Goal: Task Accomplishment & Management: Use online tool/utility

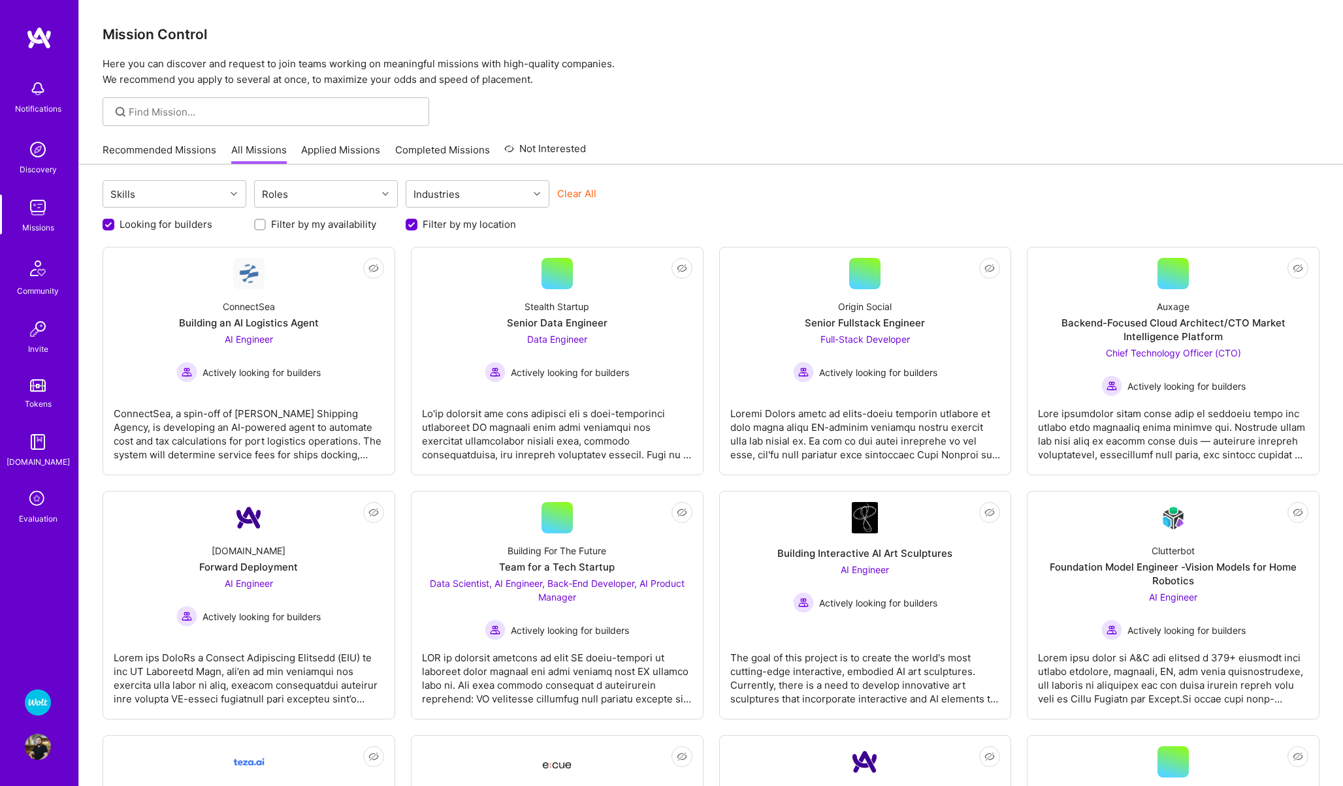
click at [40, 514] on div "Evaluation" at bounding box center [38, 519] width 39 height 14
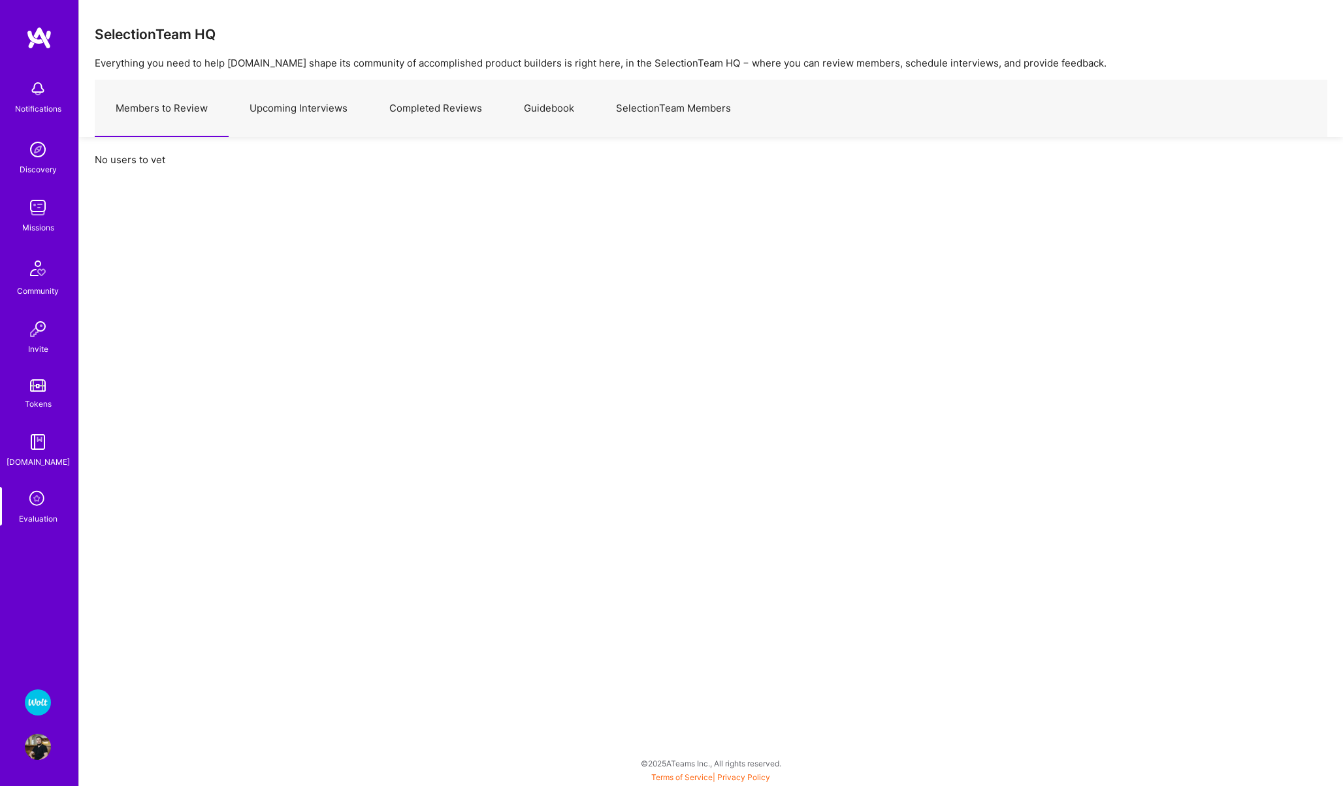
click at [33, 204] on img at bounding box center [38, 208] width 26 height 26
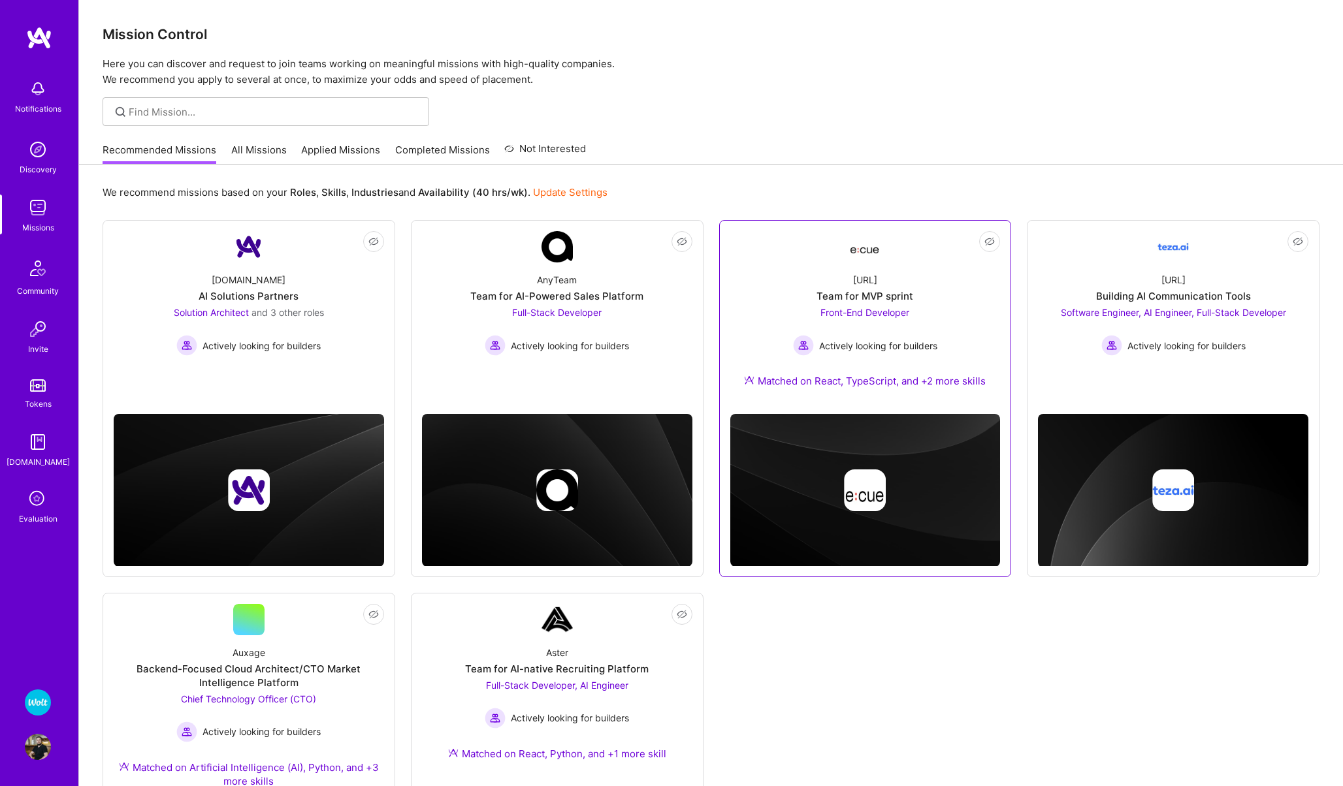
click at [794, 264] on div "[URL] Team for MVP sprint Front-End Developer Actively looking for builders Mat…" at bounding box center [865, 333] width 270 height 141
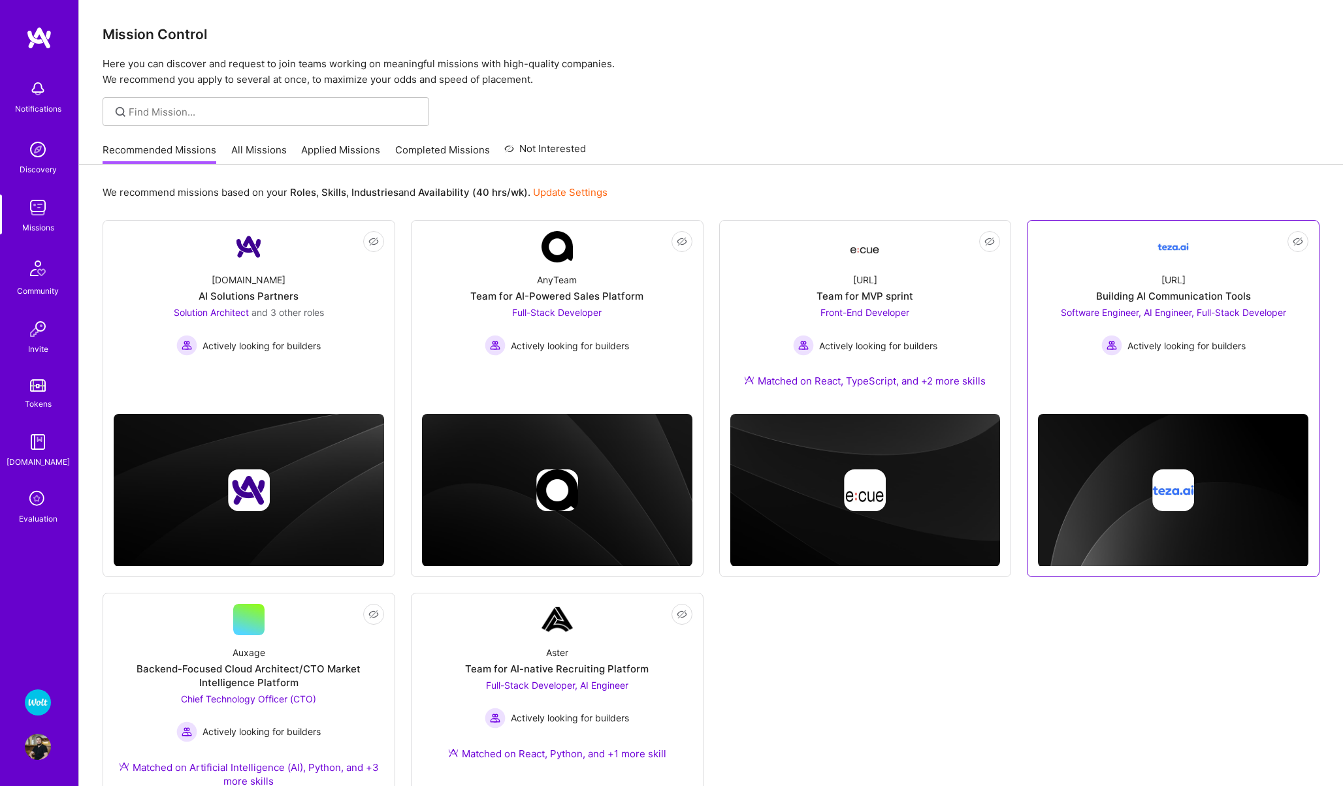
click at [1186, 265] on div "[URL] Building AI Communication Tools Software Engineer, AI Engineer, Full-Stac…" at bounding box center [1173, 309] width 270 height 93
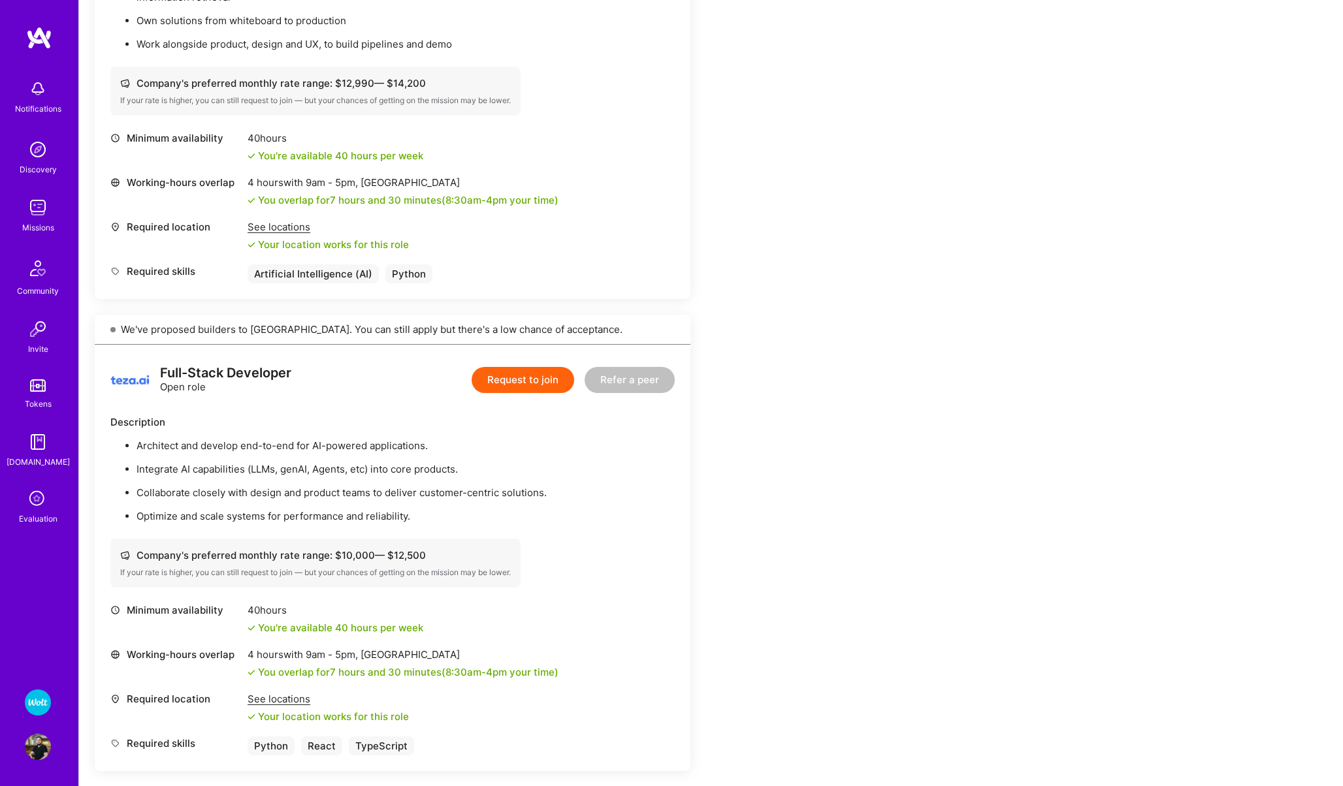
scroll to position [1118, 0]
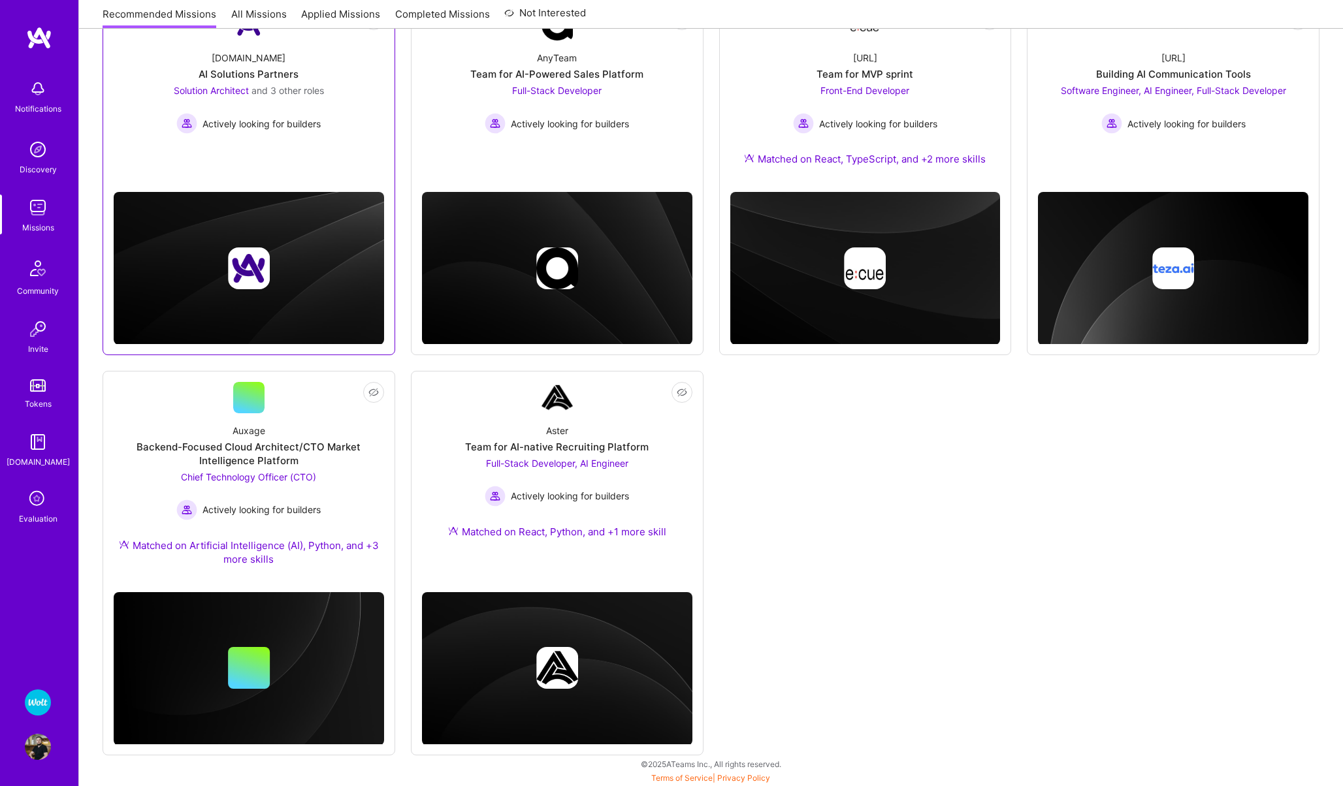
scroll to position [222, 0]
click at [459, 410] on link "Not Interested Aster Team for AI-native Recruiting Platform Full-Stack Develope…" at bounding box center [557, 470] width 270 height 176
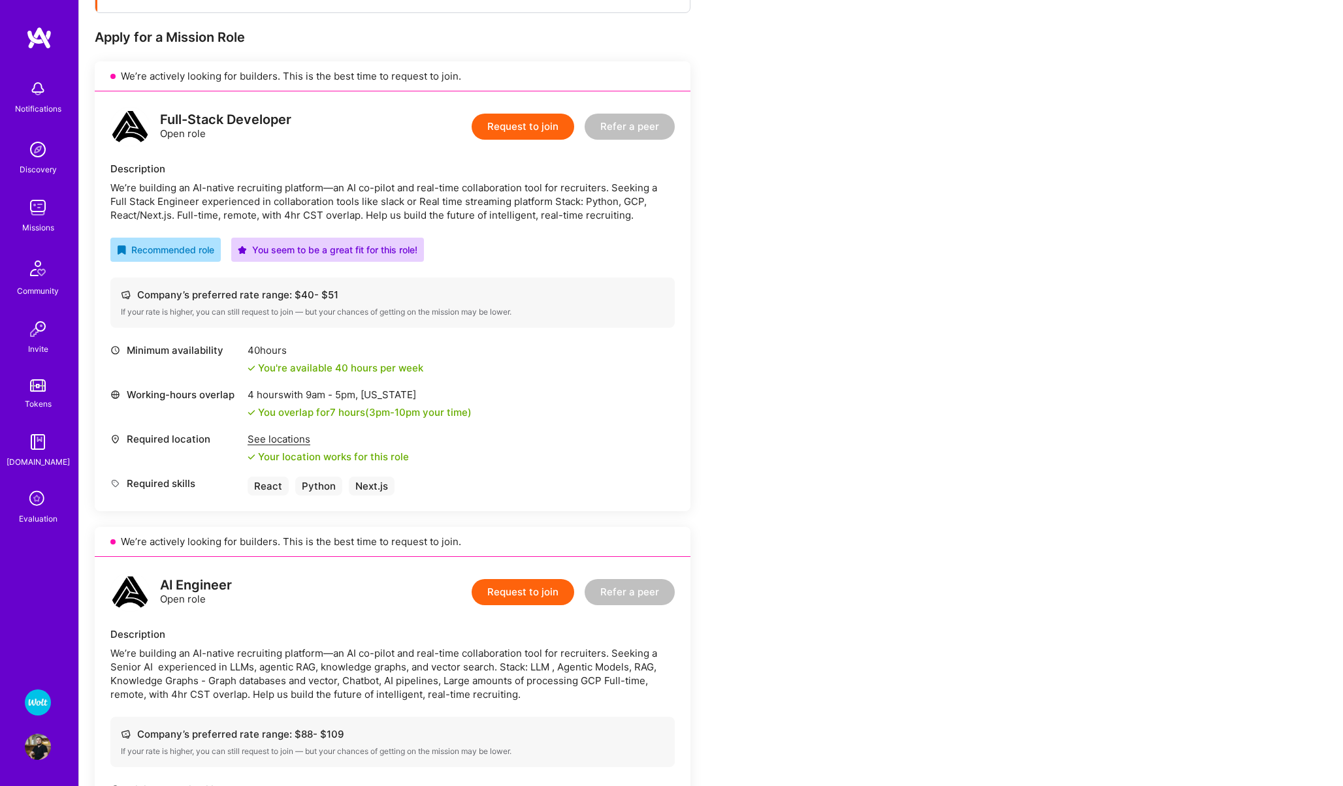
scroll to position [223, 0]
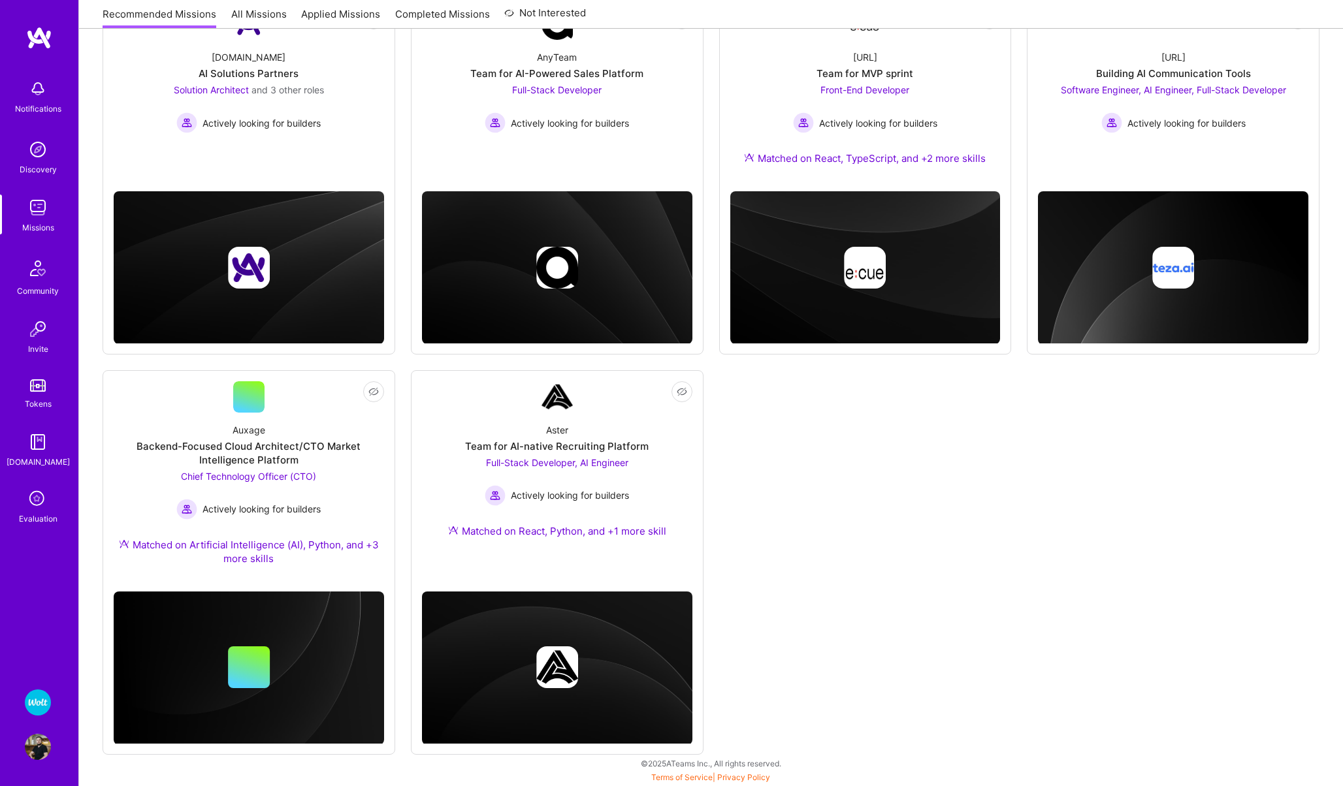
scroll to position [222, 0]
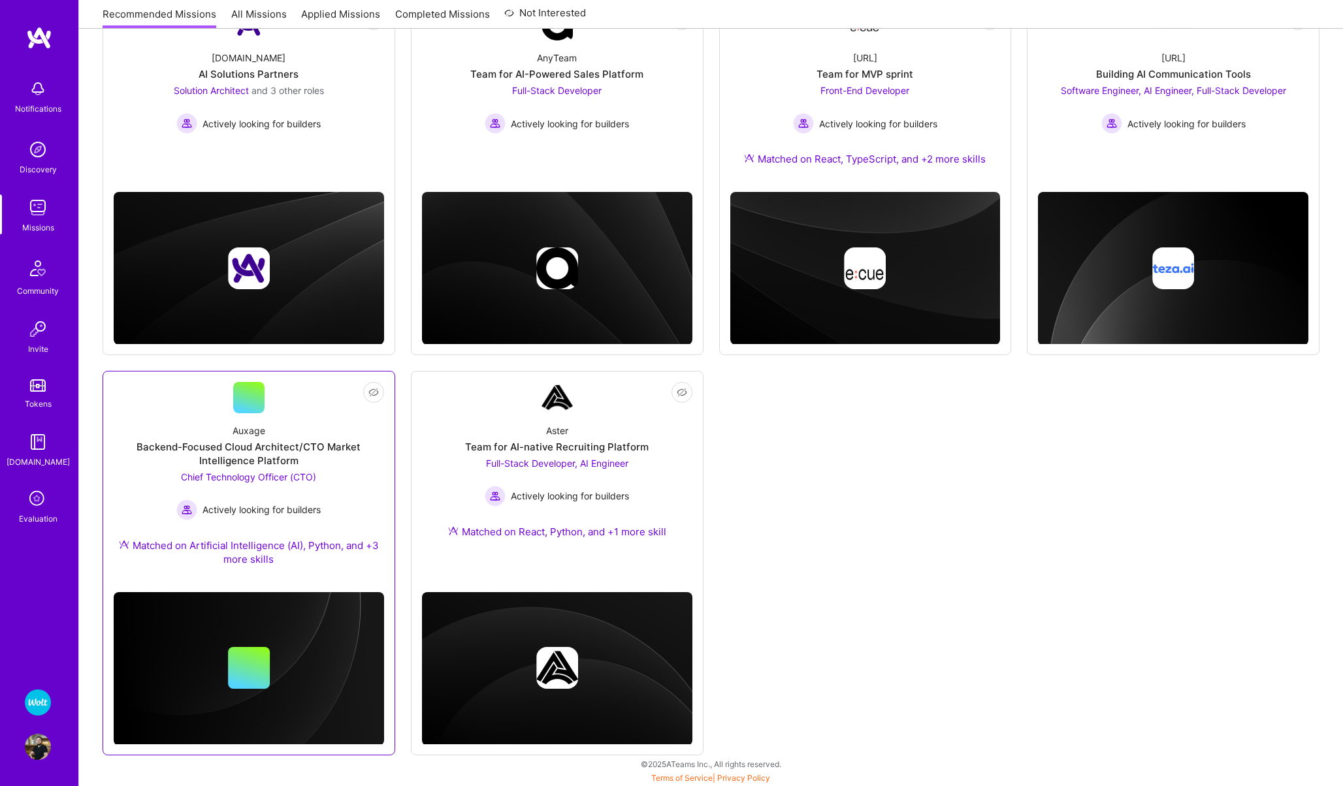
click at [240, 418] on div "Auxage Backend-Focused Cloud Architect/CTO Market Intelligence Platform Chief T…" at bounding box center [249, 497] width 270 height 169
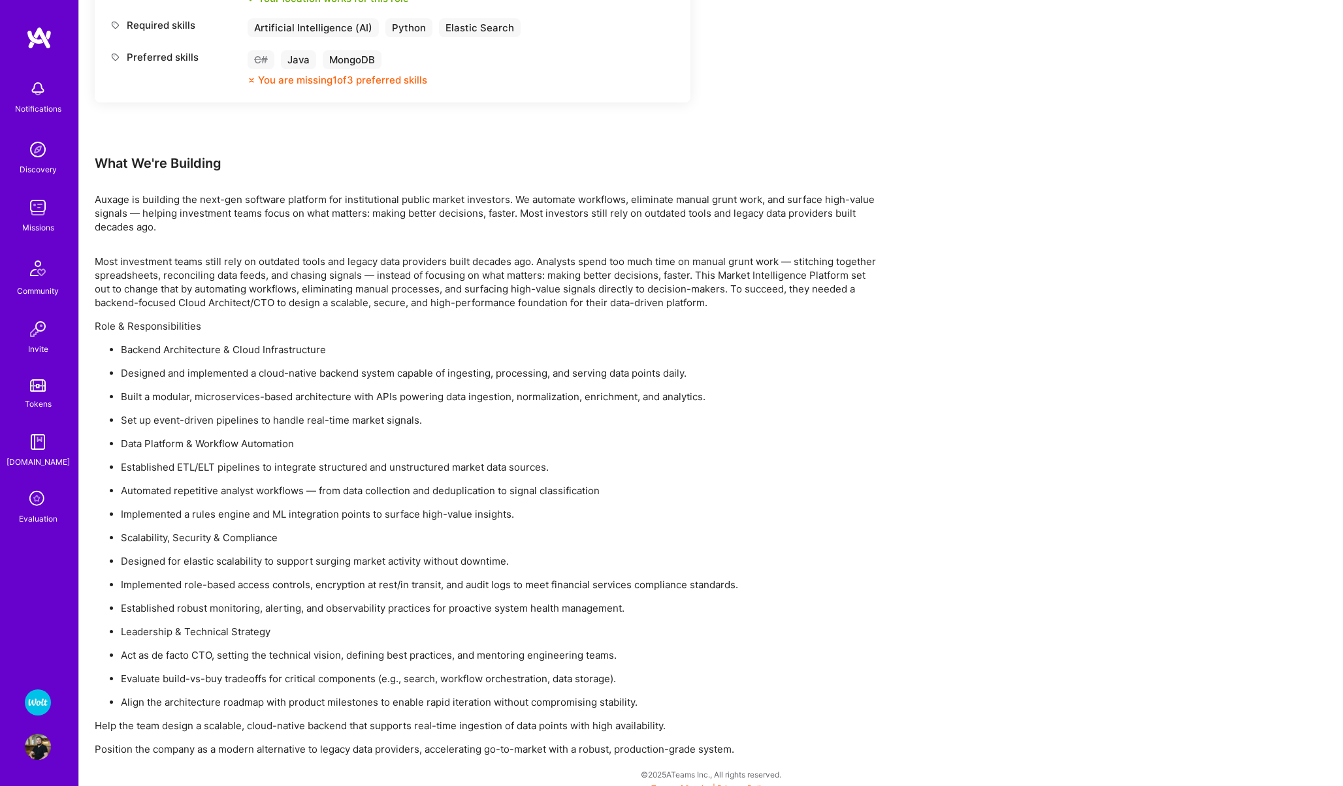
scroll to position [719, 0]
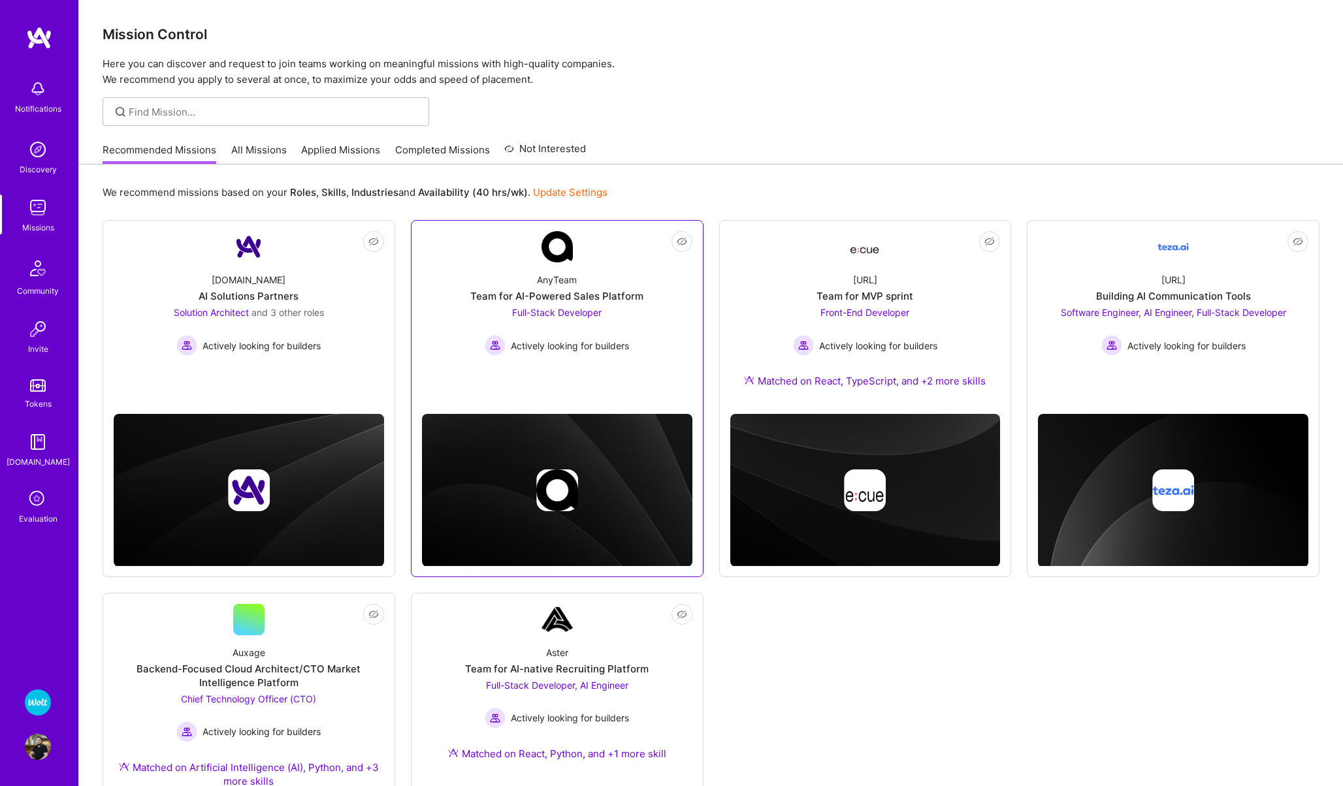
click at [506, 293] on div "Team for AI-Powered Sales Platform" at bounding box center [556, 296] width 173 height 14
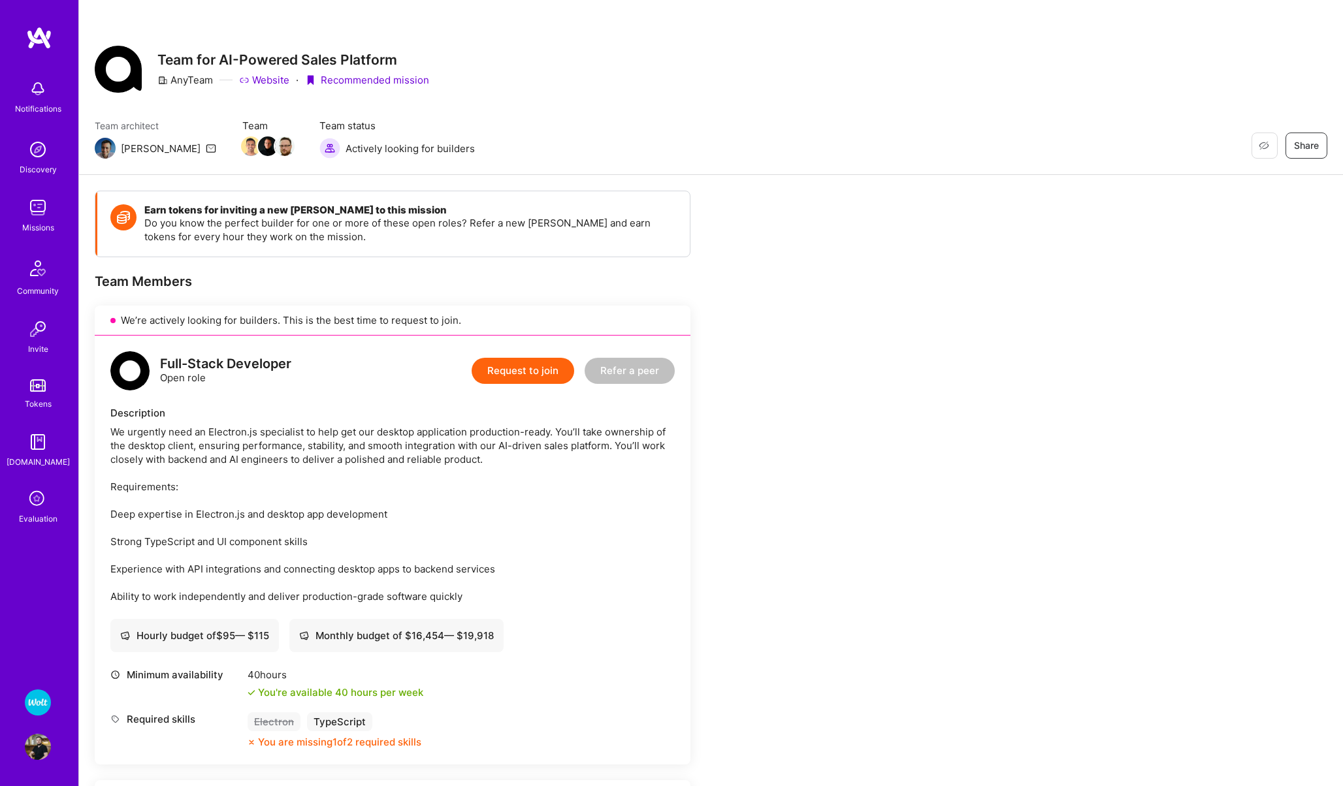
click at [46, 510] on icon at bounding box center [37, 499] width 25 height 25
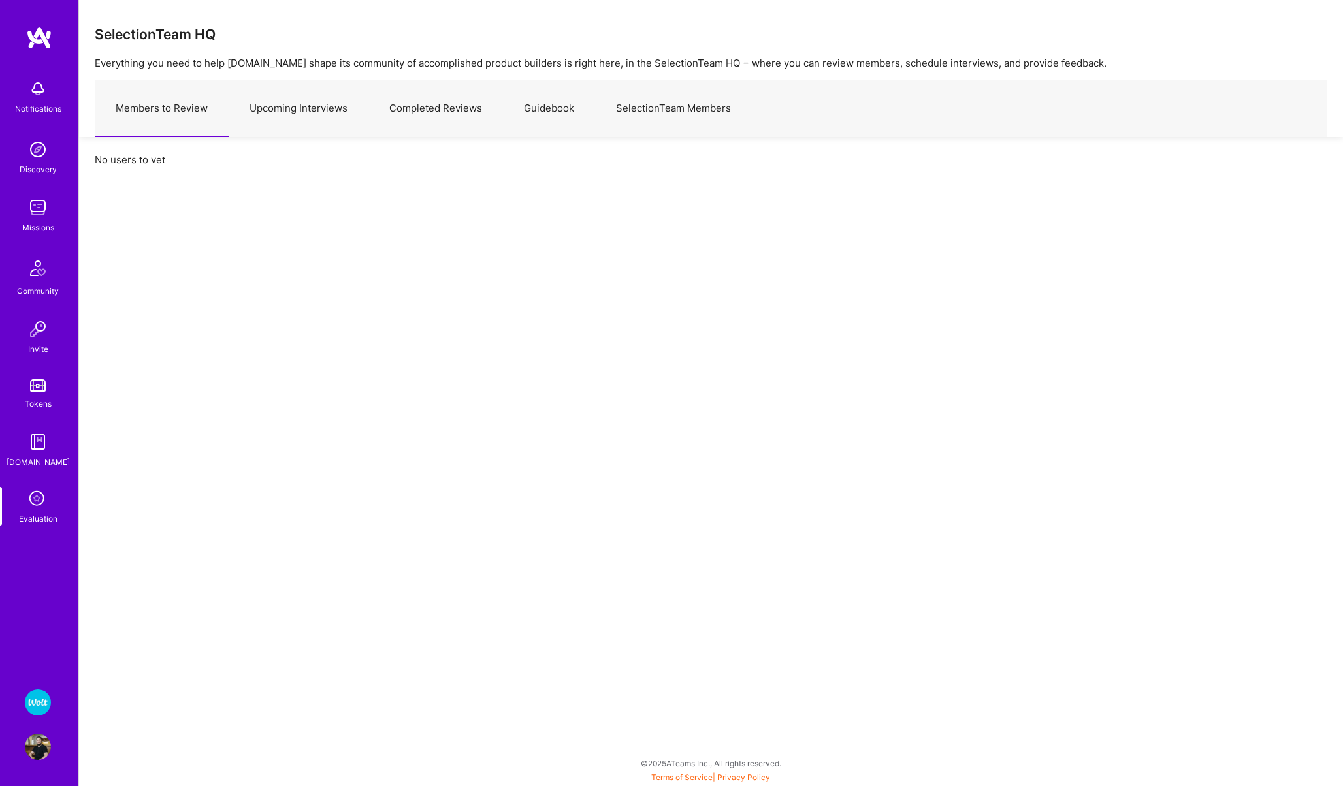
click at [286, 112] on link "Upcoming Interviews" at bounding box center [299, 108] width 140 height 57
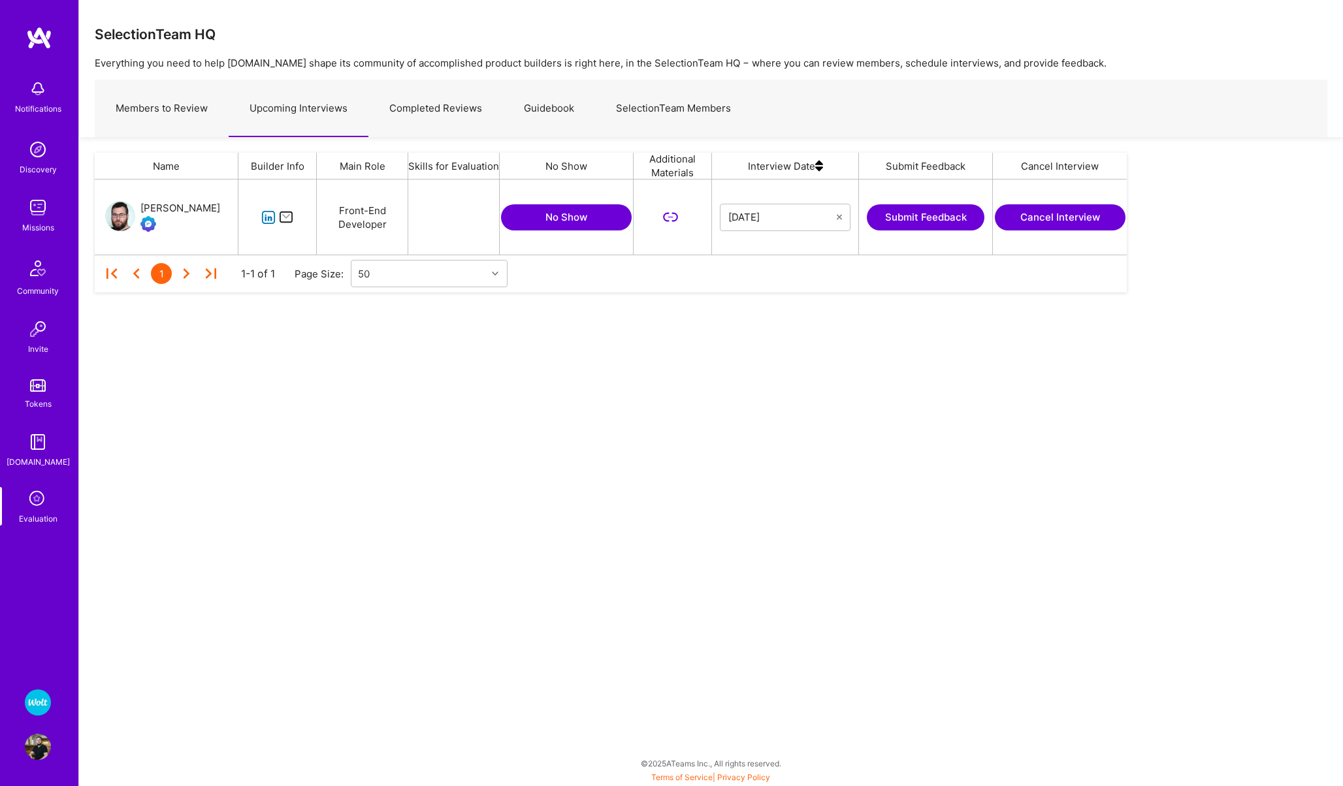
scroll to position [75, 1032]
click at [38, 202] on img at bounding box center [38, 208] width 26 height 26
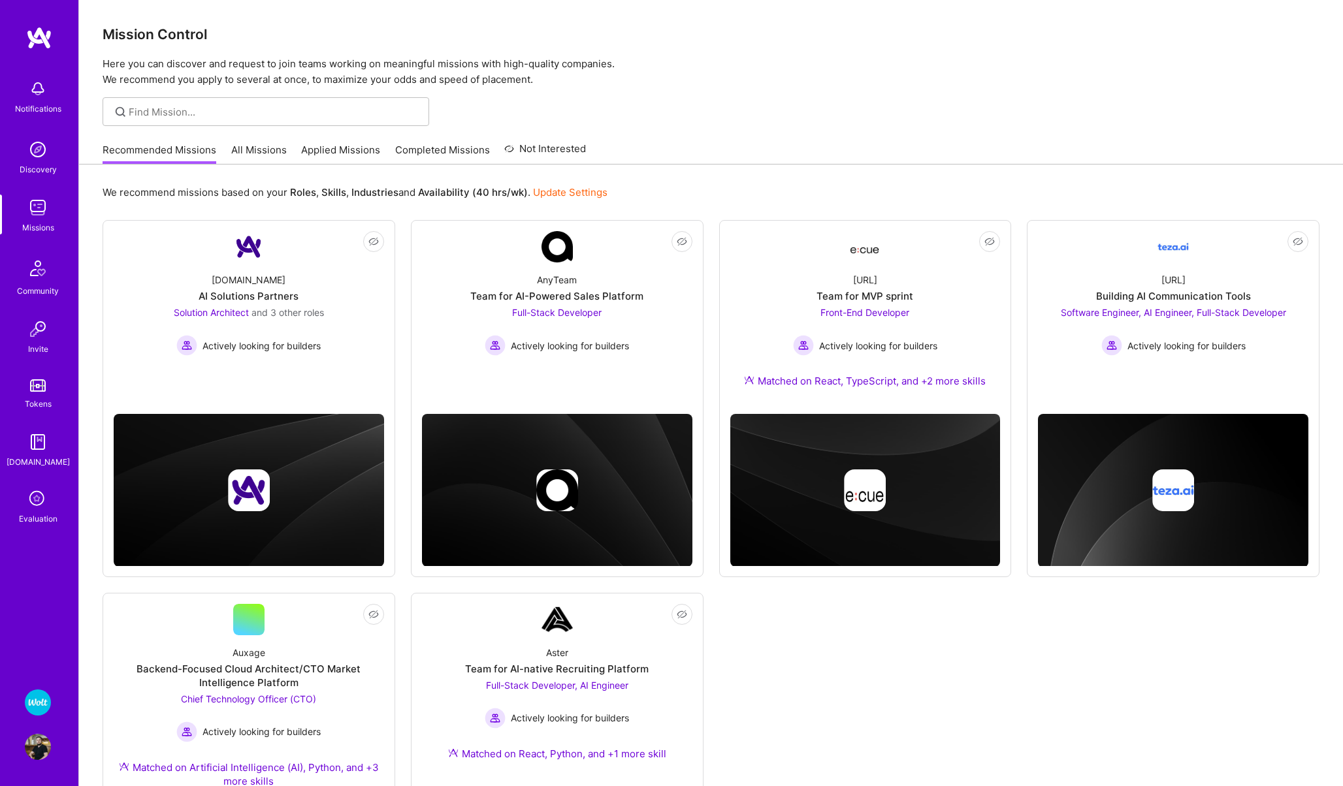
click at [39, 703] on img at bounding box center [38, 703] width 26 height 26
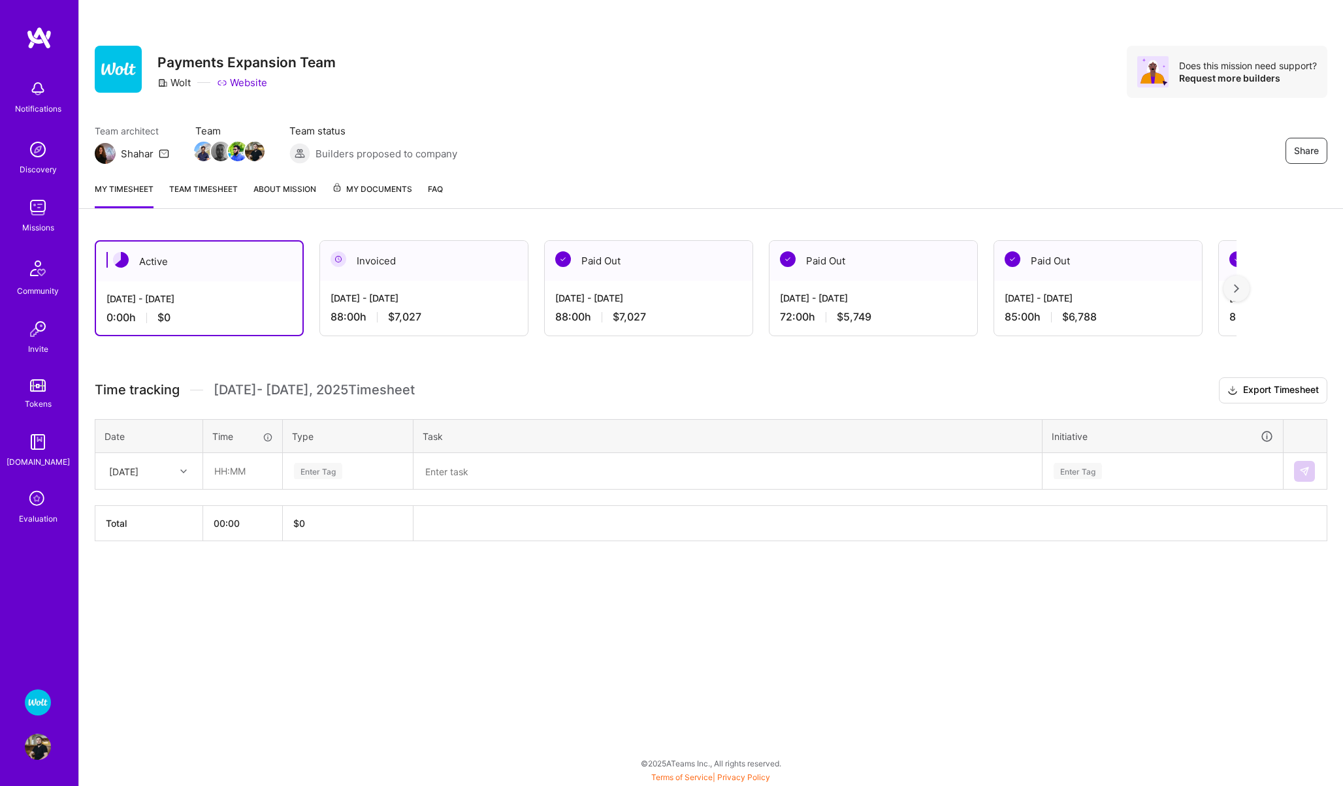
click at [404, 310] on span "$7,027" at bounding box center [404, 317] width 33 height 14
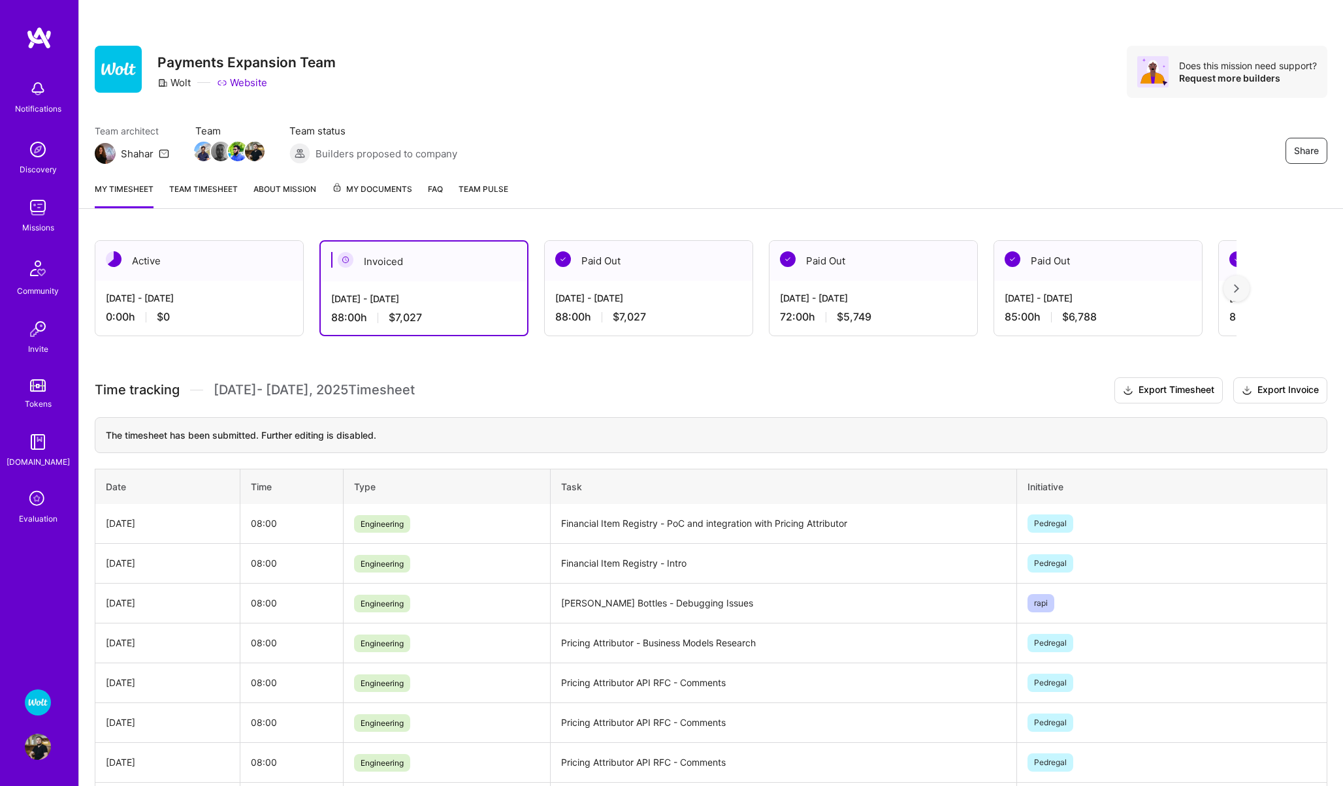
click at [170, 279] on div "Active" at bounding box center [199, 261] width 208 height 40
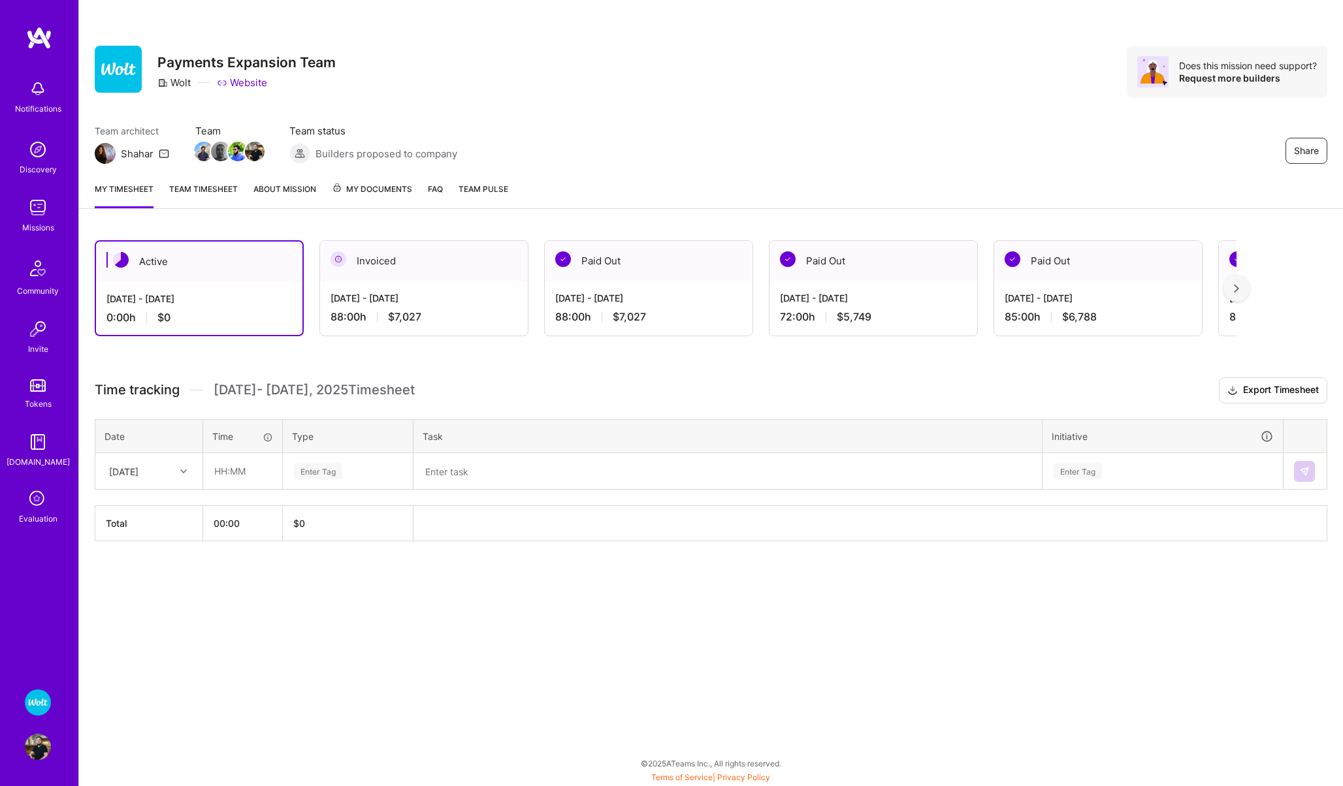
click at [138, 474] on div "[DATE]" at bounding box center [123, 471] width 29 height 14
click at [379, 295] on div "[DATE] - [DATE]" at bounding box center [423, 298] width 187 height 14
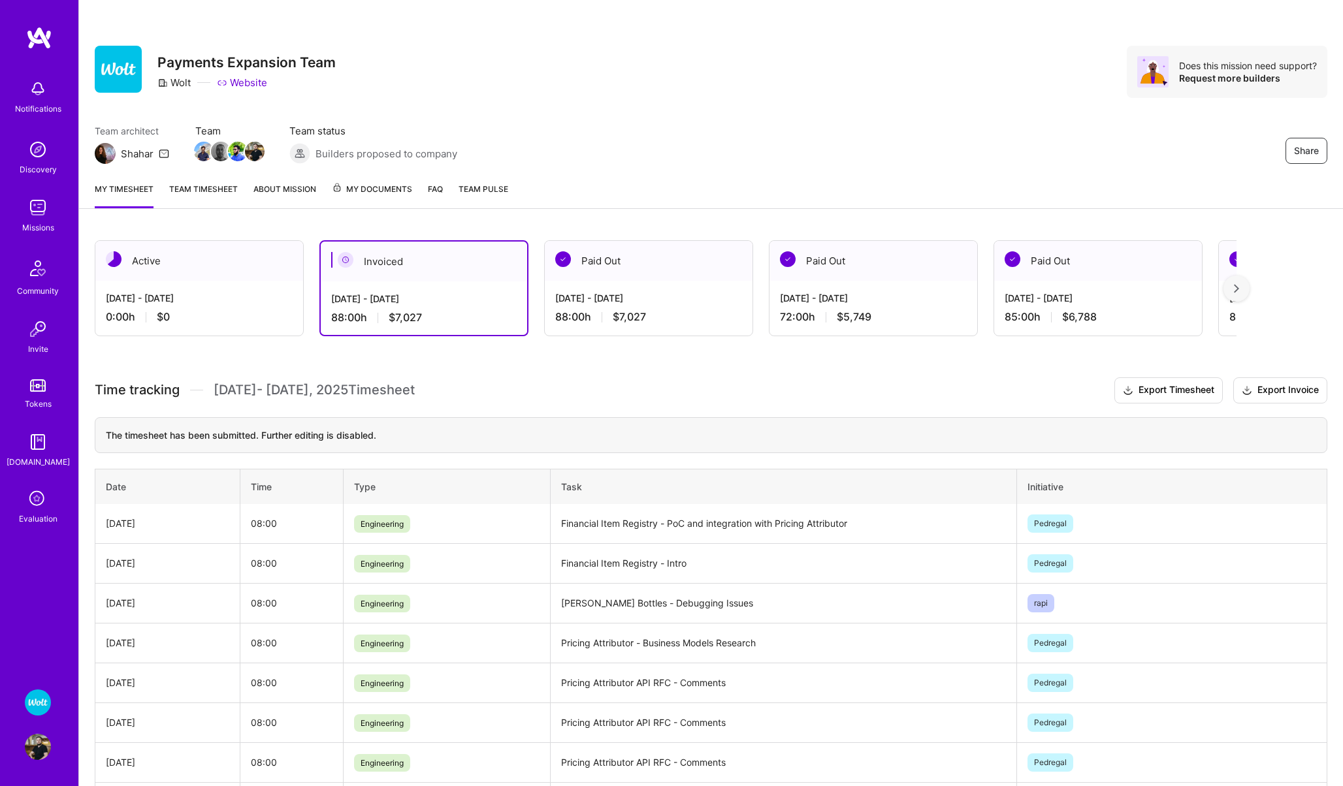
click at [720, 646] on td "Pricing Attributor - Business Models Research" at bounding box center [784, 643] width 466 height 40
copy td "Pricing Attributor - Business Models Research"
click at [167, 261] on div "Active" at bounding box center [199, 261] width 208 height 40
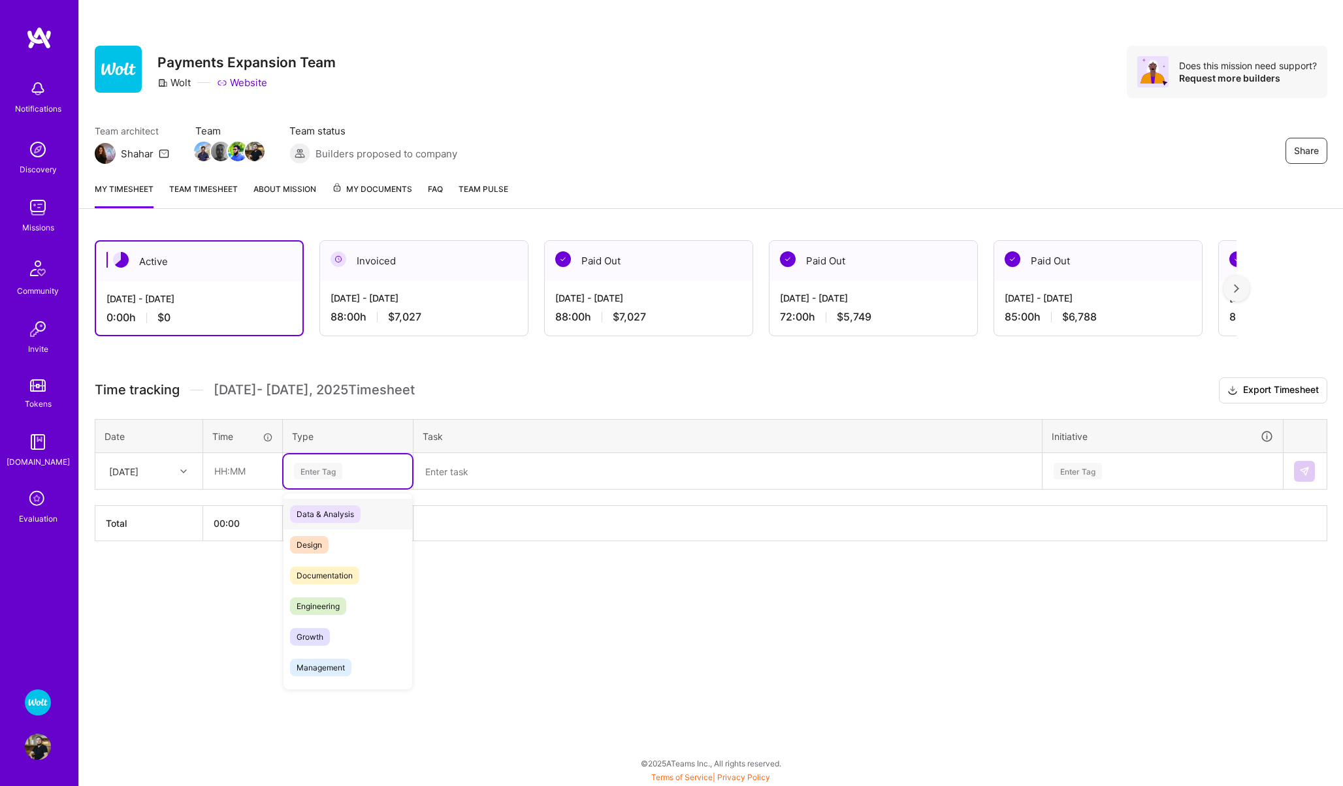
click at [300, 465] on div "Enter Tag" at bounding box center [318, 471] width 48 height 20
click at [312, 603] on span "Engineering" at bounding box center [318, 607] width 56 height 18
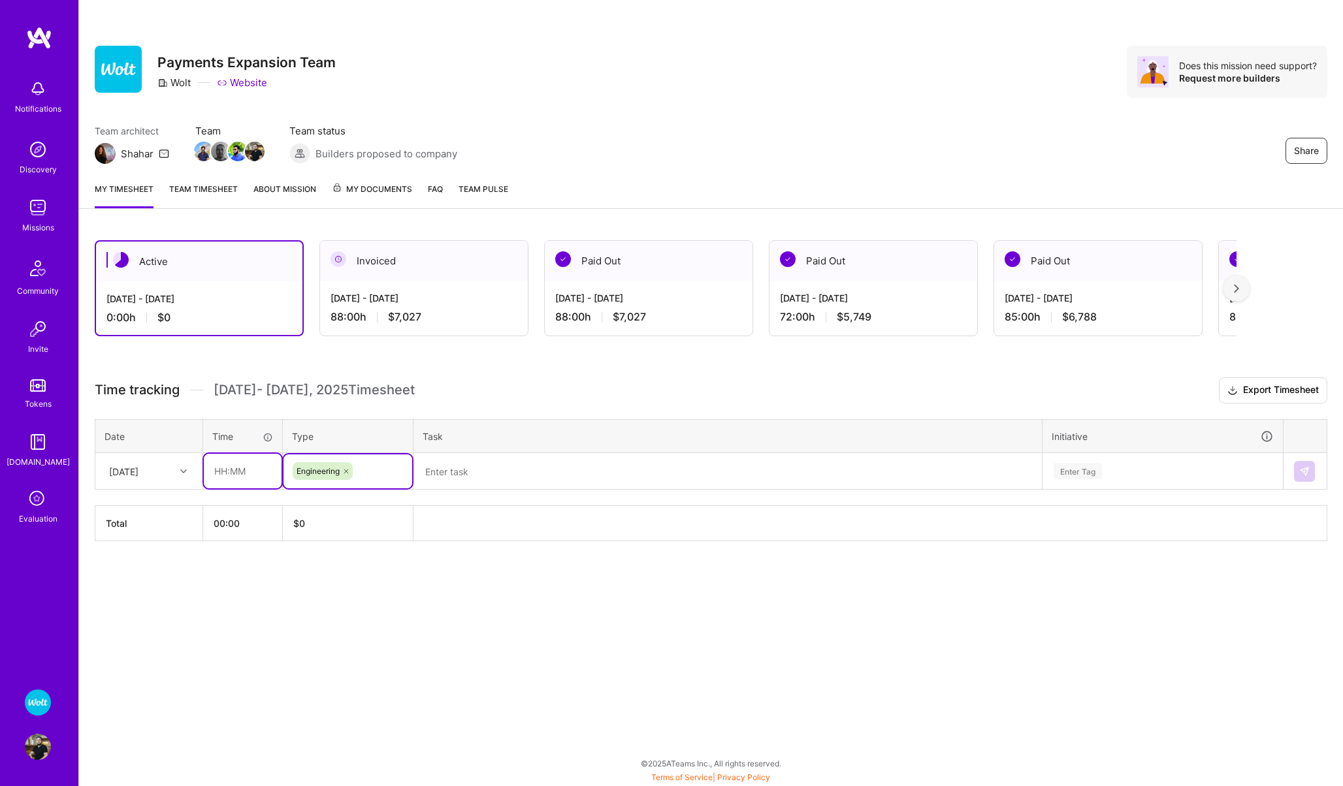
click at [245, 473] on input "text" at bounding box center [243, 471] width 78 height 35
type input "08:00"
click at [541, 471] on textarea at bounding box center [728, 472] width 626 height 34
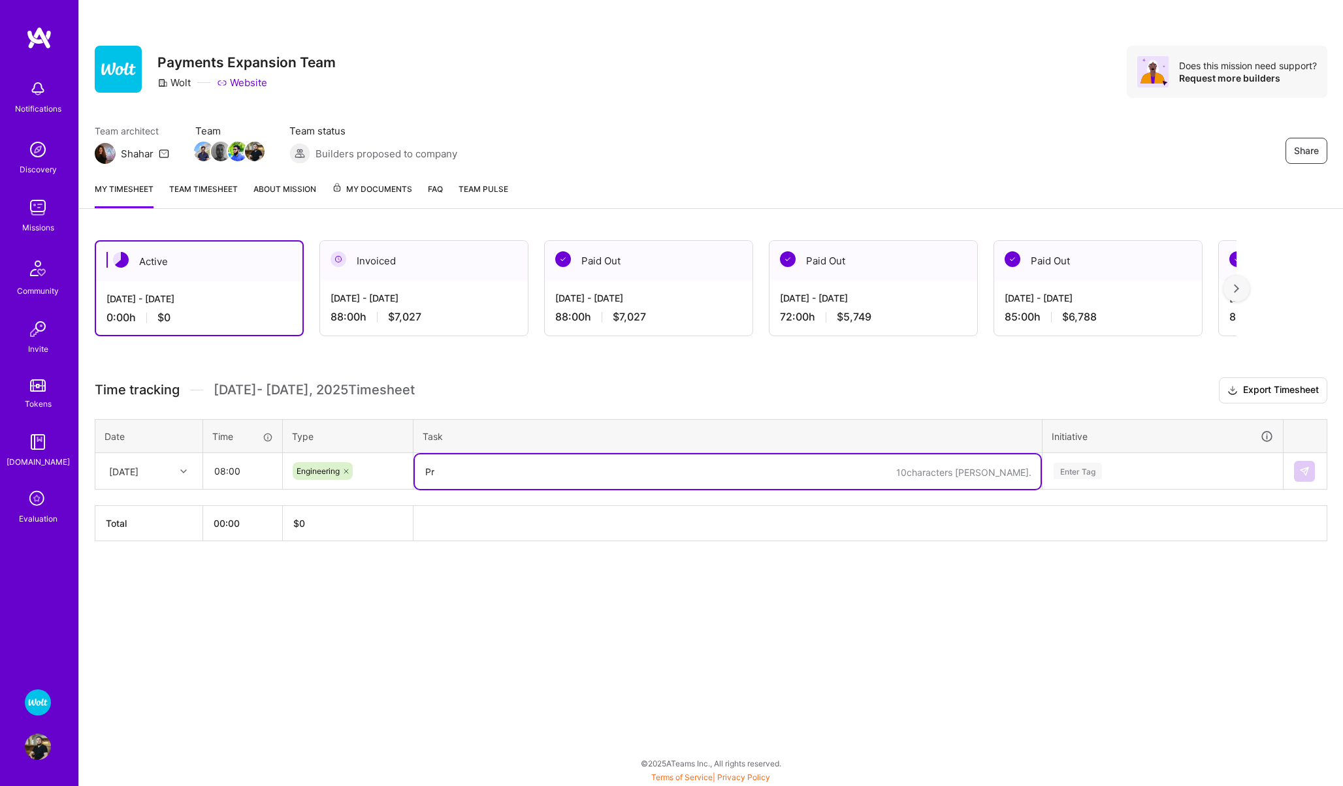
paste textarea "Pricing Attributor - Business Models Research"
paste textarea "icing Attributor - Business Models Research"
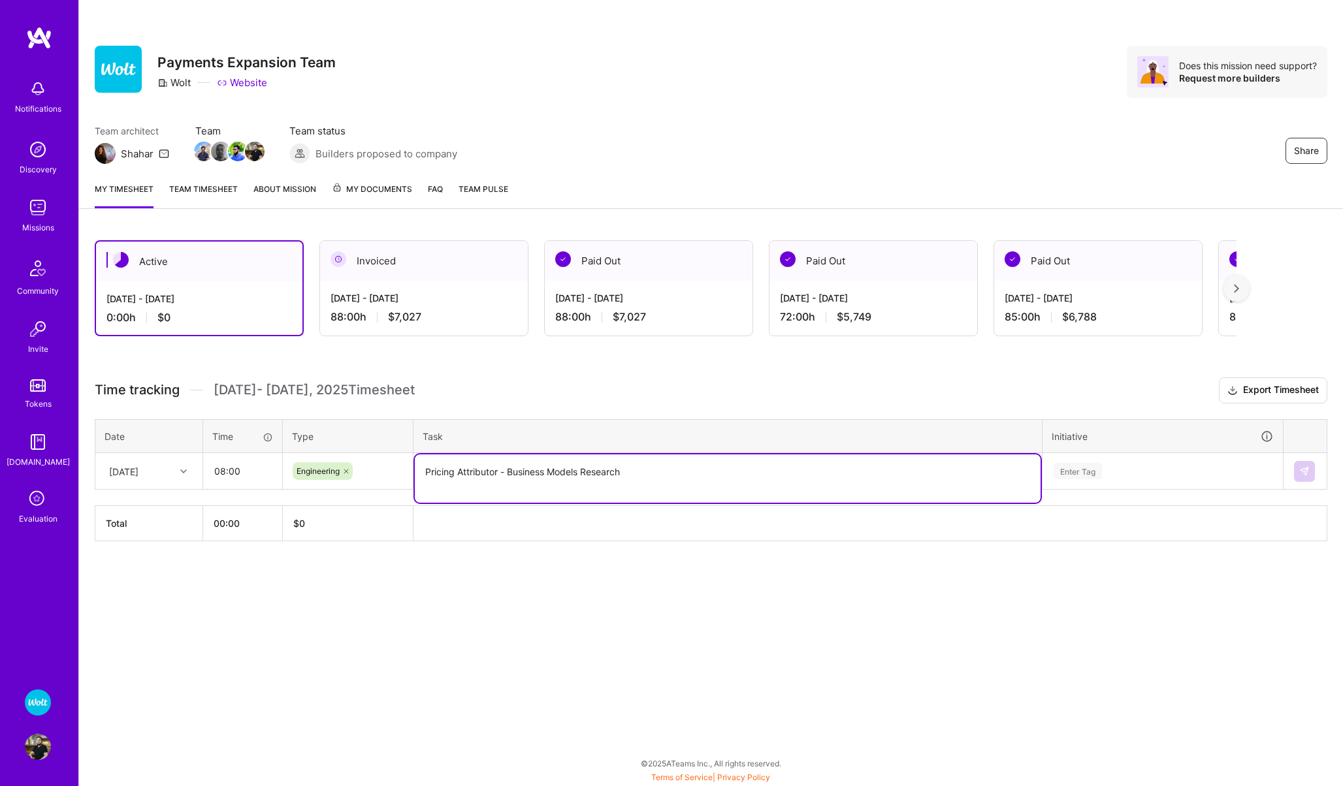
click at [601, 483] on textarea "Pricing Attributor - Business Models Research" at bounding box center [728, 479] width 626 height 48
click at [632, 474] on textarea "Pricing Attributor - Business Models Research" at bounding box center [728, 479] width 626 height 48
click at [572, 479] on textarea "Pricing Attributor - Business Models Research" at bounding box center [728, 479] width 626 height 48
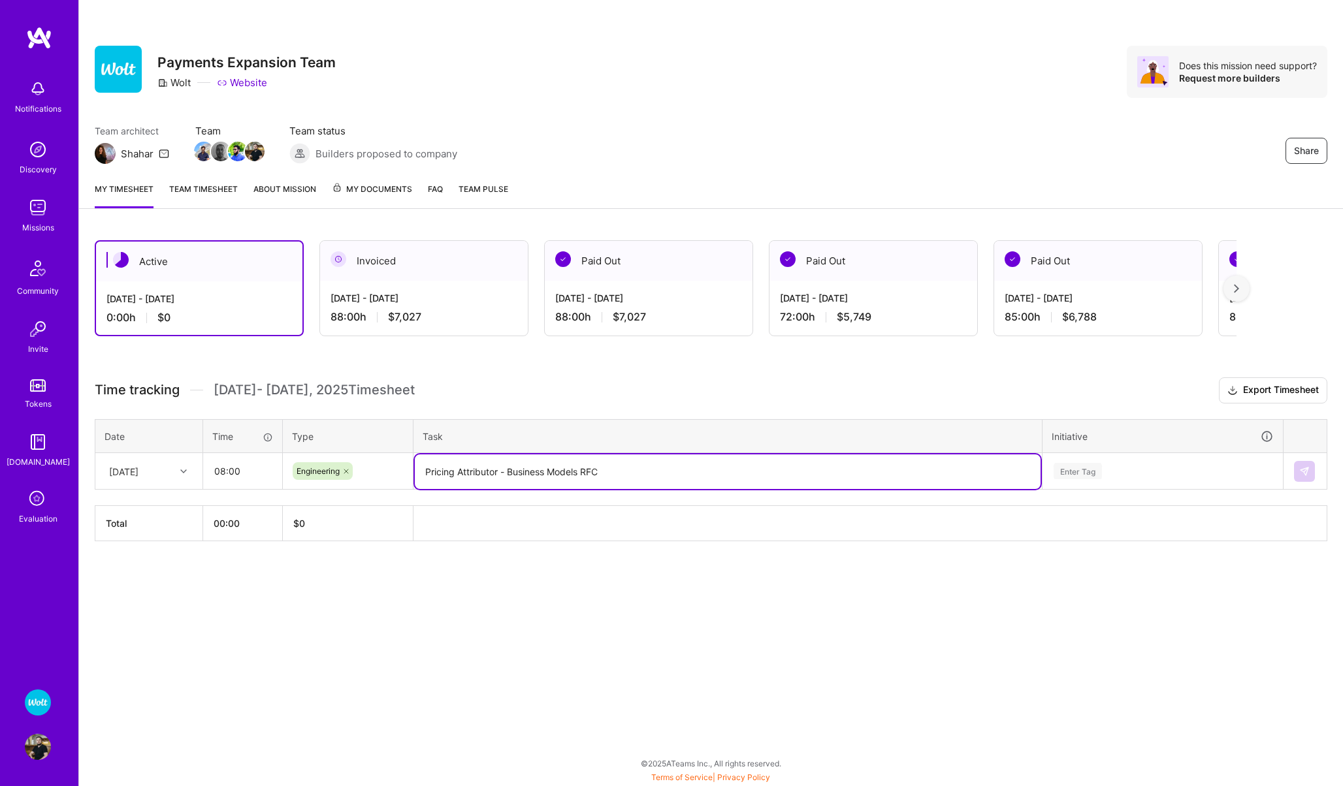
type textarea "Pricing Attributor - Business Models RFC"
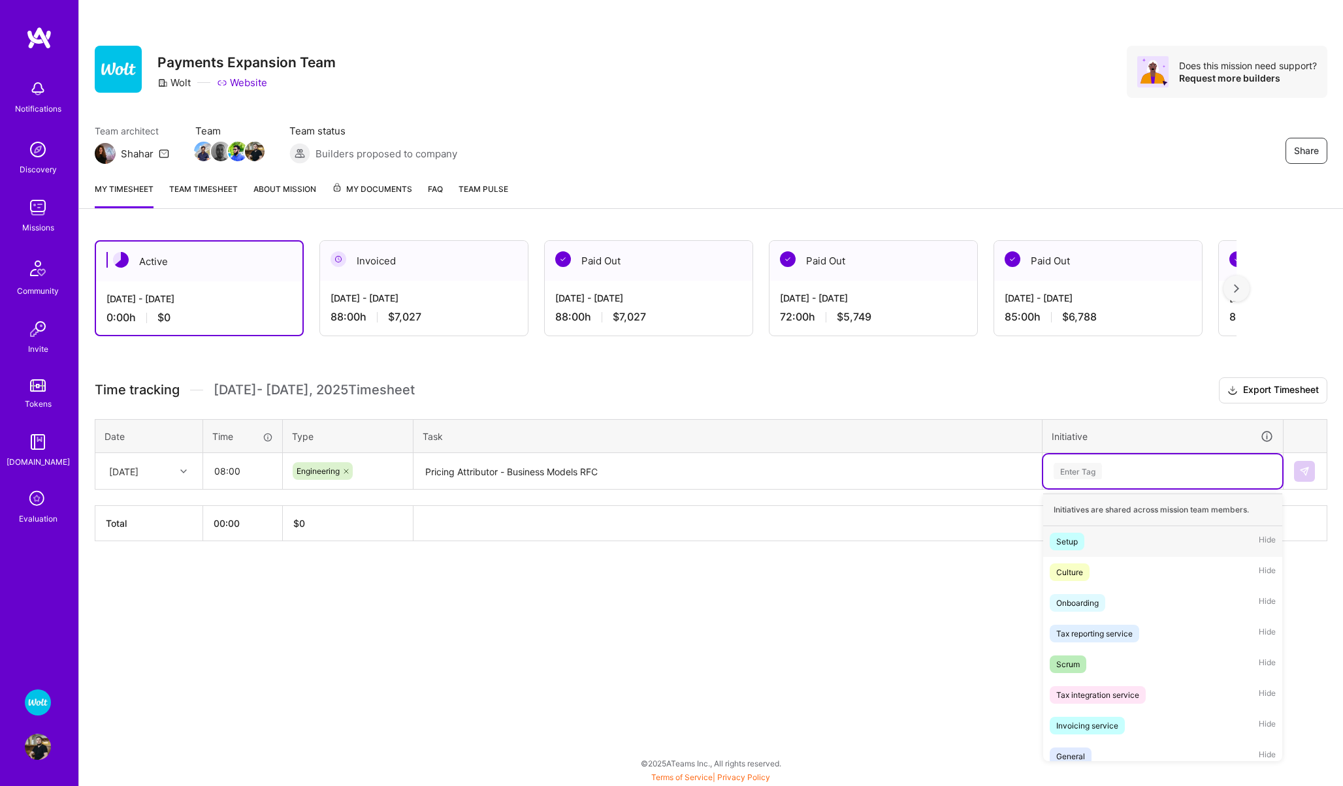
click at [1078, 477] on div "Enter Tag" at bounding box center [1078, 471] width 48 height 20
type input "pedre"
click at [1074, 545] on div "Pedregal" at bounding box center [1072, 542] width 33 height 14
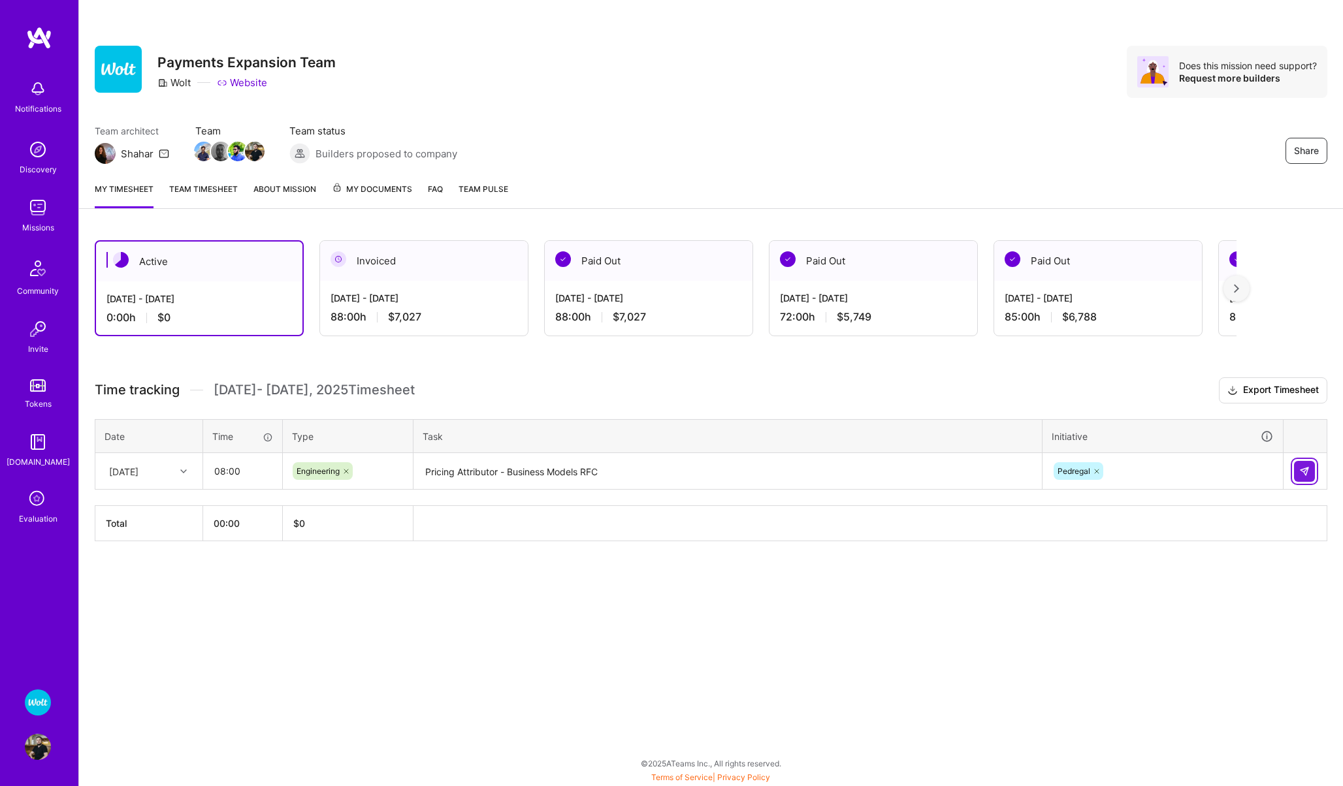
click at [1309, 464] on button at bounding box center [1304, 471] width 21 height 21
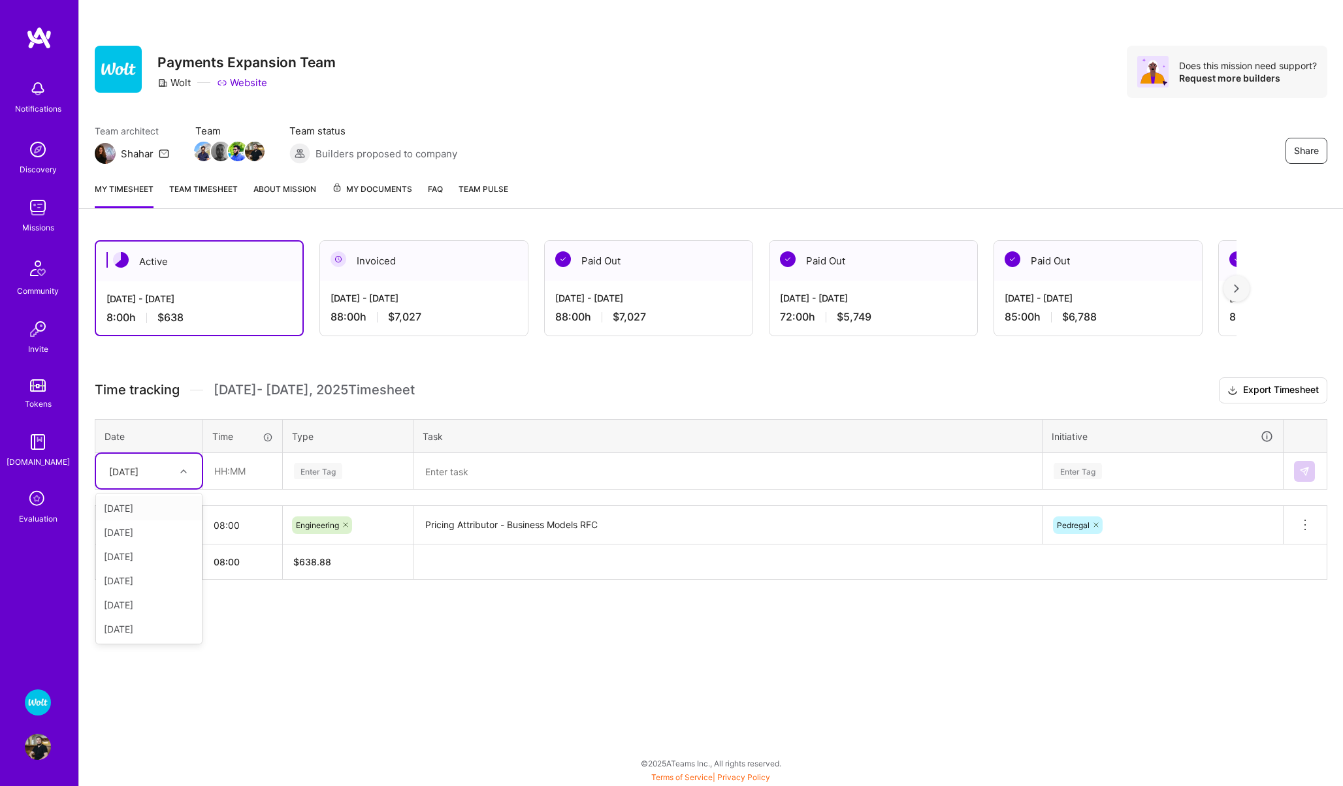
click at [138, 471] on div "[DATE]" at bounding box center [123, 471] width 29 height 14
click at [132, 624] on div "[DATE]" at bounding box center [149, 629] width 106 height 24
click at [223, 468] on input "text" at bounding box center [243, 471] width 78 height 35
type input "08:00"
click at [318, 468] on div "Enter Tag" at bounding box center [318, 471] width 48 height 20
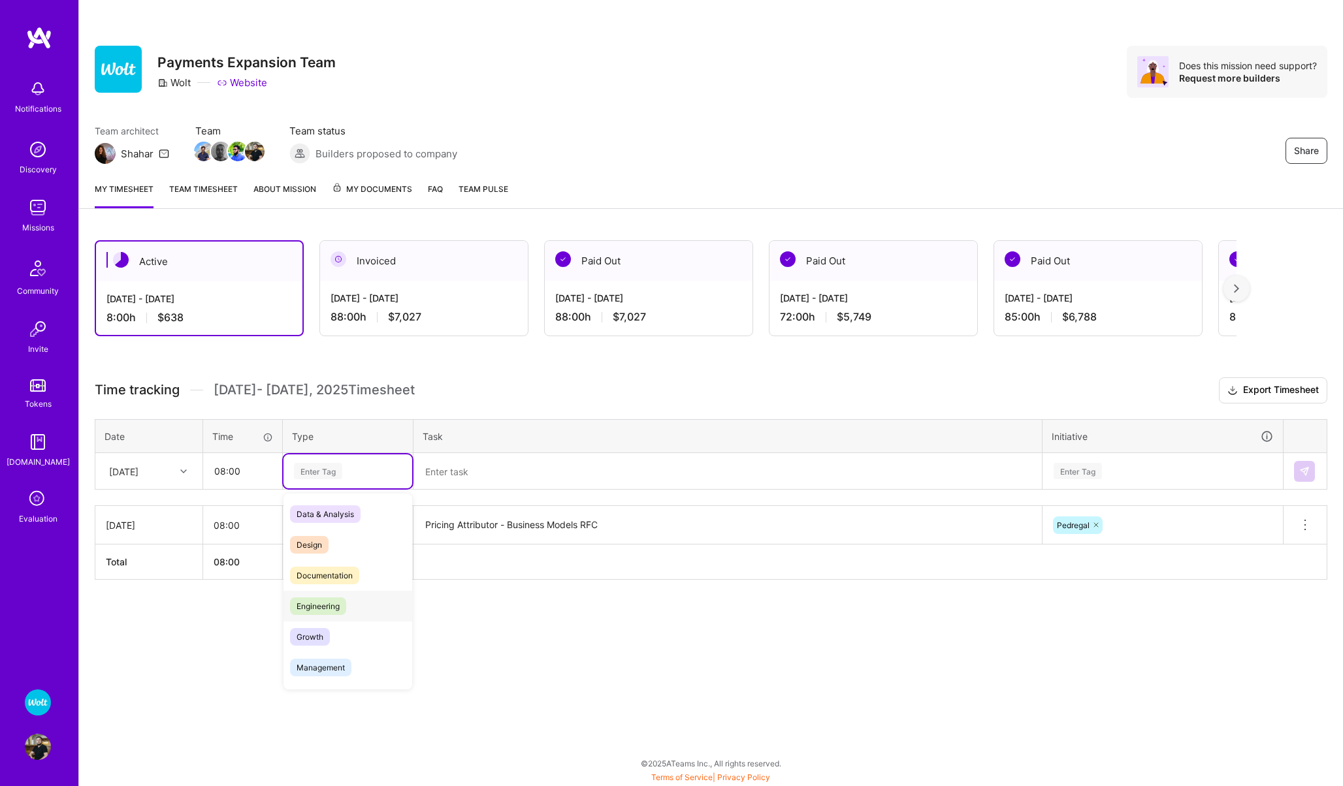
click at [324, 601] on span "Engineering" at bounding box center [318, 607] width 56 height 18
click at [475, 479] on textarea at bounding box center [728, 472] width 626 height 35
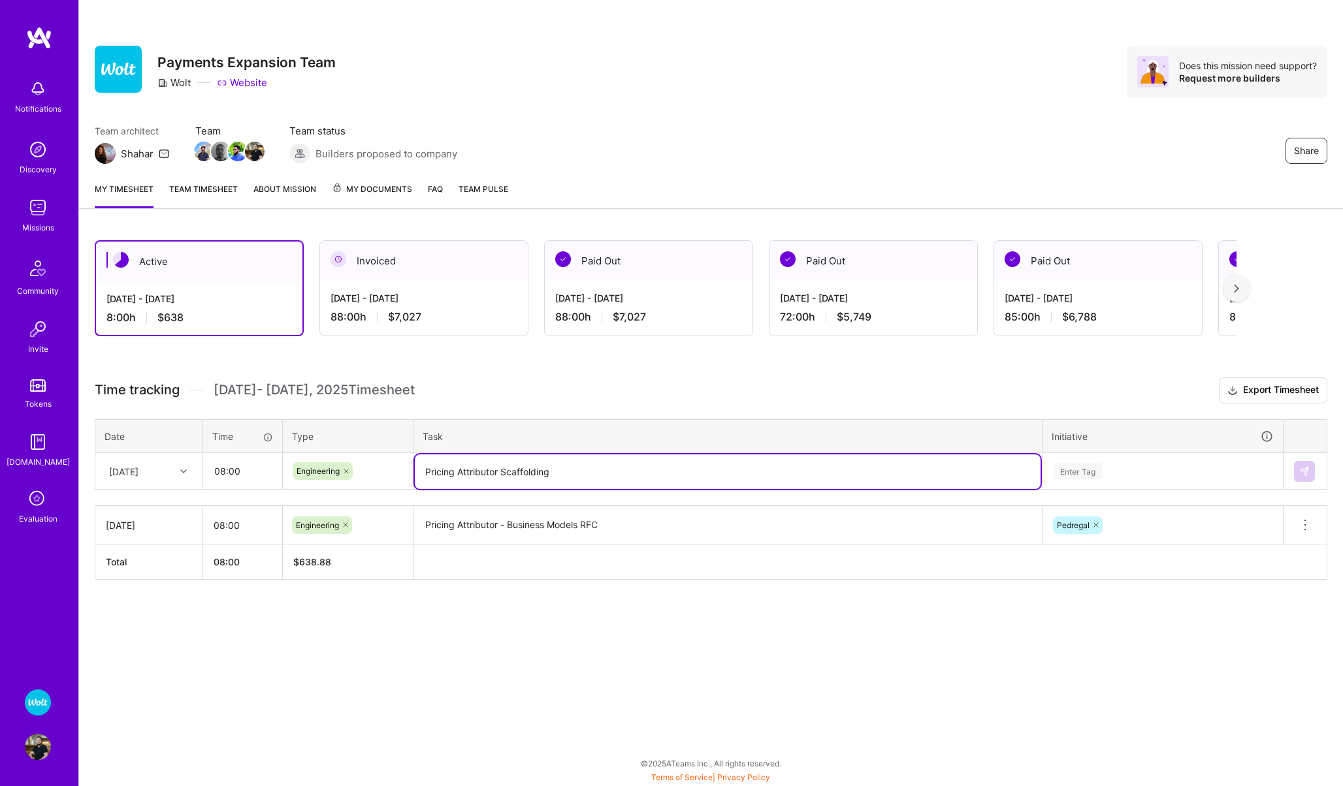
type textarea "Pricing Attributor Scaffolding"
click at [1064, 469] on div "Enter Tag" at bounding box center [1078, 471] width 48 height 20
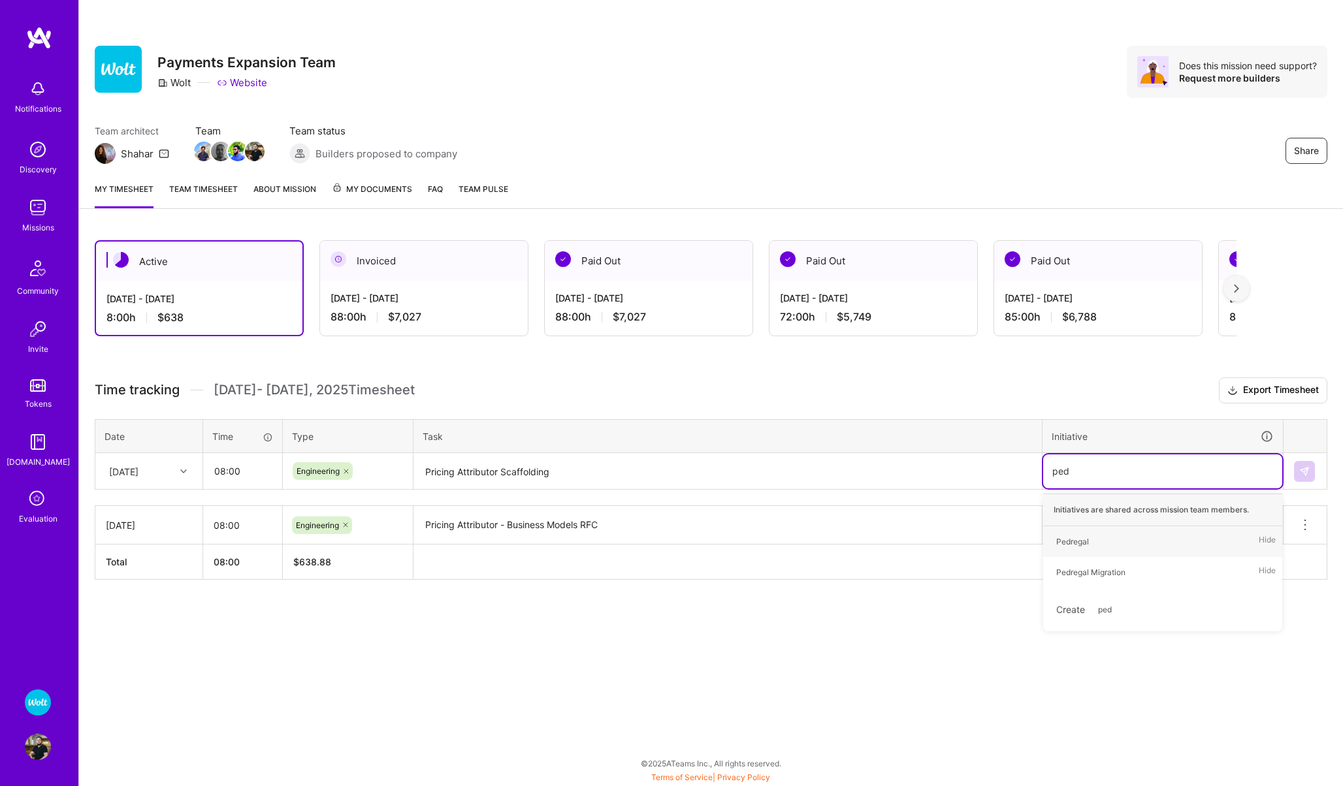
type input "pedre"
click at [1083, 536] on div "Pedregal" at bounding box center [1072, 542] width 33 height 14
click at [1308, 469] on img at bounding box center [1304, 471] width 10 height 10
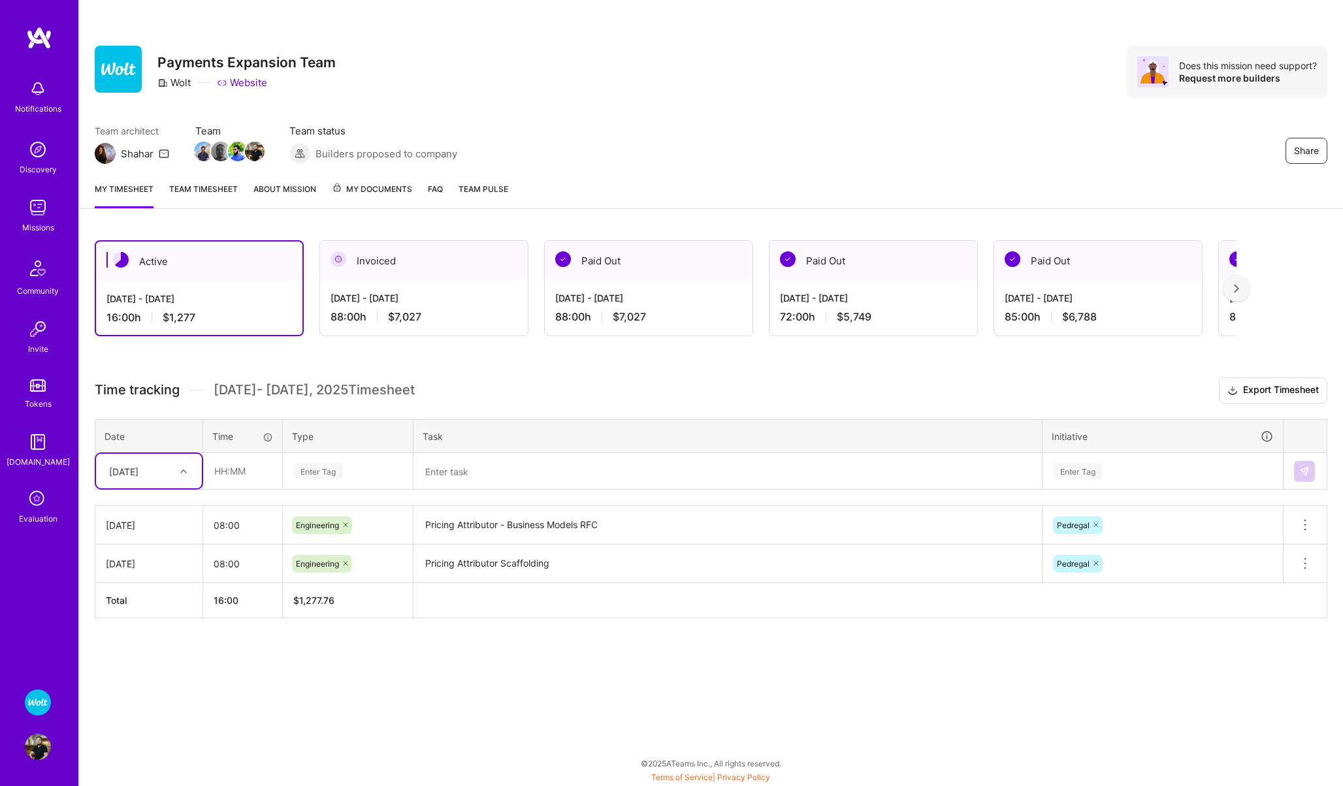
click at [138, 467] on div "[DATE]" at bounding box center [123, 471] width 29 height 14
click at [133, 557] on div "[DATE]" at bounding box center [149, 557] width 106 height 24
click at [236, 466] on input "text" at bounding box center [243, 471] width 78 height 35
type input "08:00"
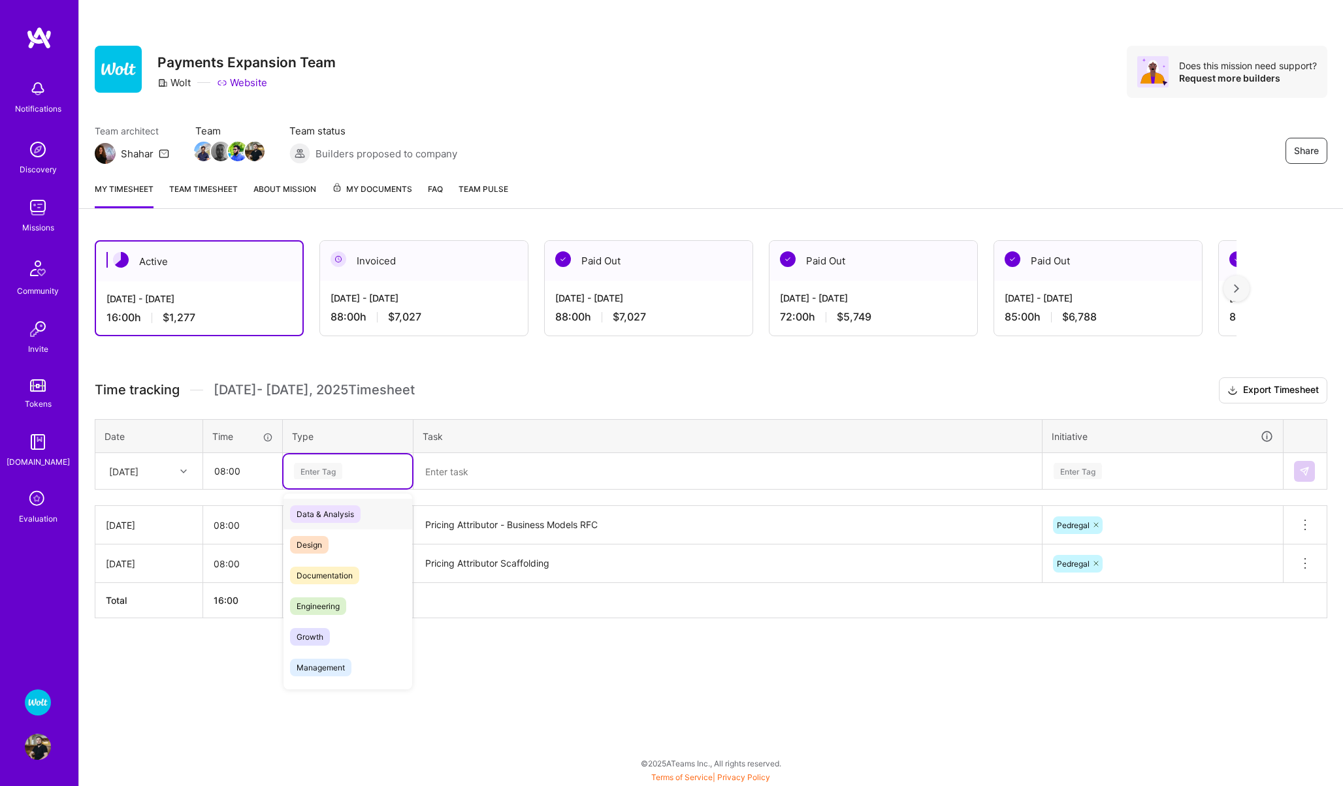
click at [313, 474] on div "Enter Tag" at bounding box center [318, 471] width 48 height 20
click at [329, 600] on span "Engineering" at bounding box center [318, 607] width 56 height 18
click at [449, 467] on textarea at bounding box center [728, 472] width 626 height 35
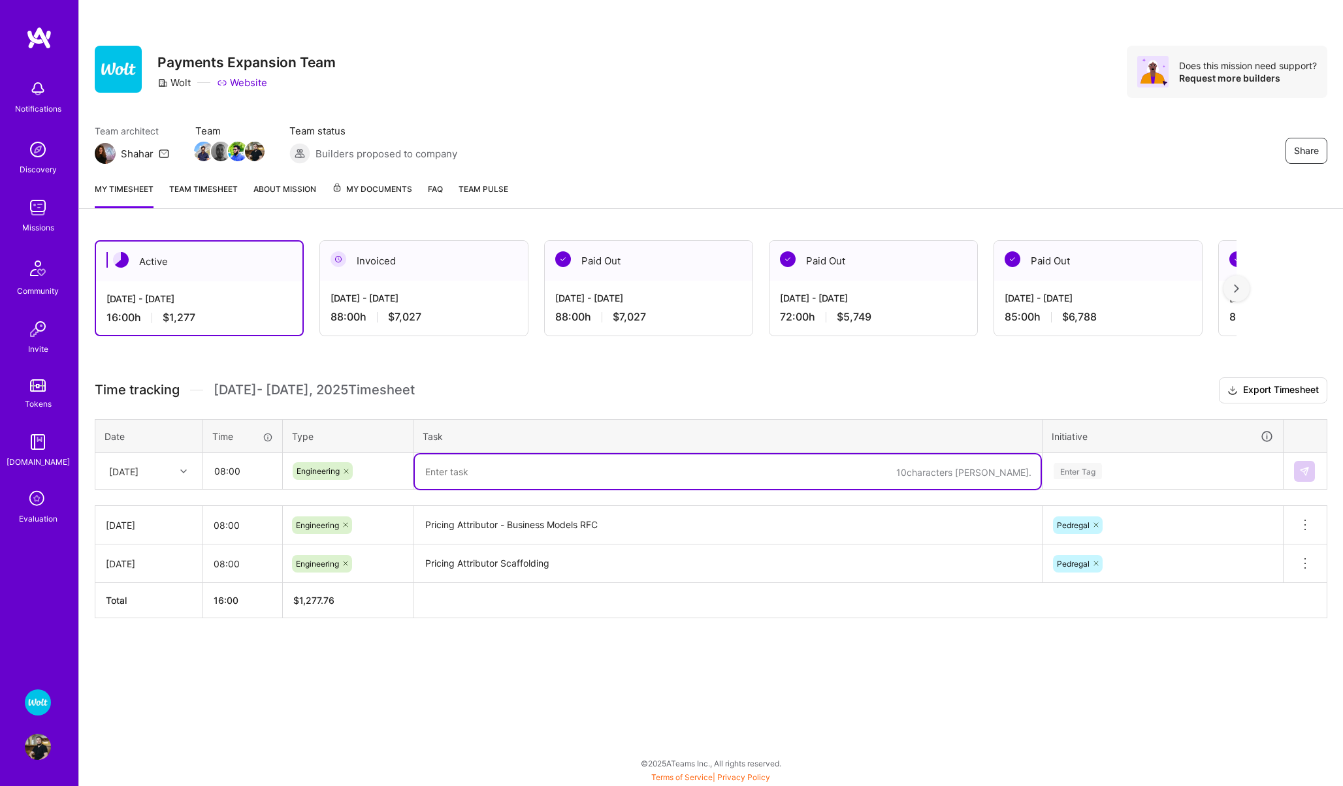
paste textarea "Pricing Attributor Scaffolding"
type textarea "Pricing Attributor Scaffolding"
click at [1076, 468] on div "Enter Tag" at bounding box center [1078, 471] width 48 height 20
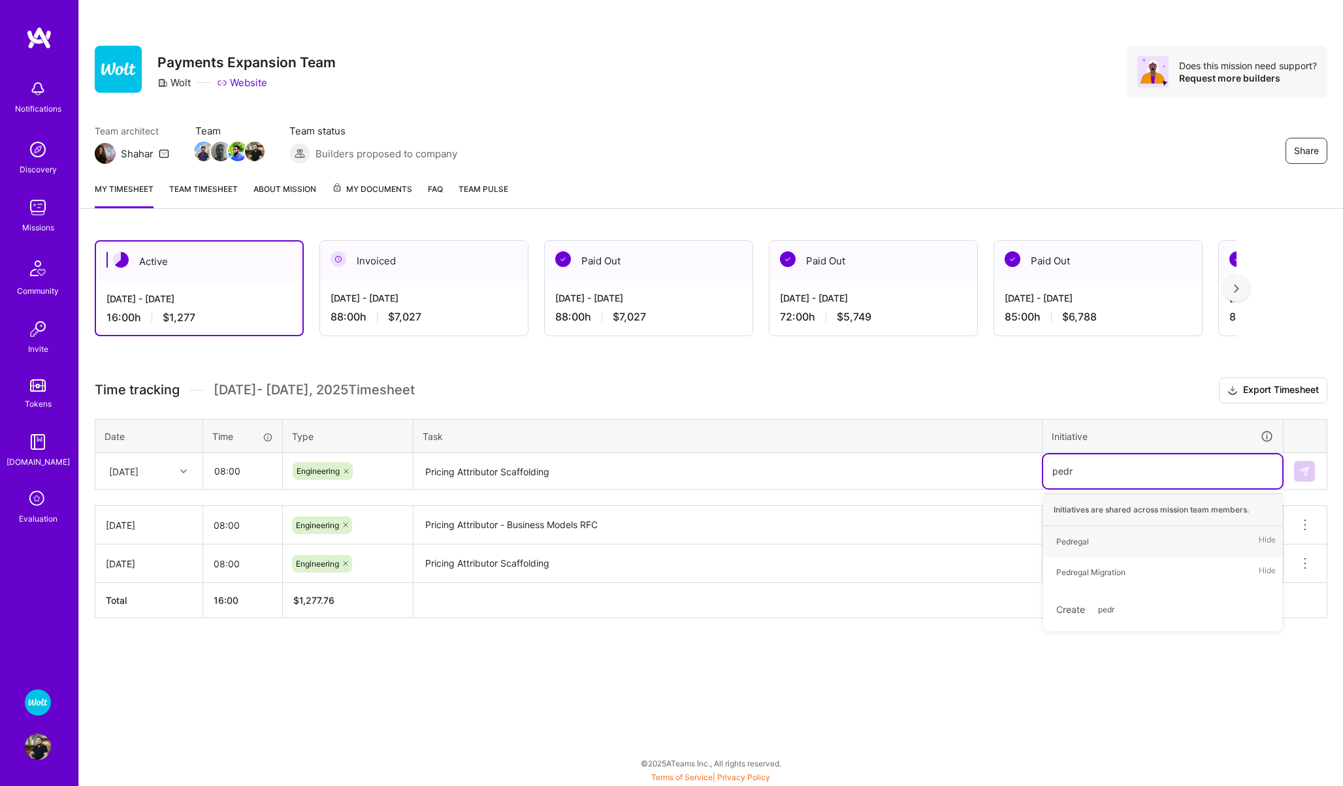
type input "pedre"
click at [1069, 547] on div "Pedregal" at bounding box center [1072, 542] width 33 height 14
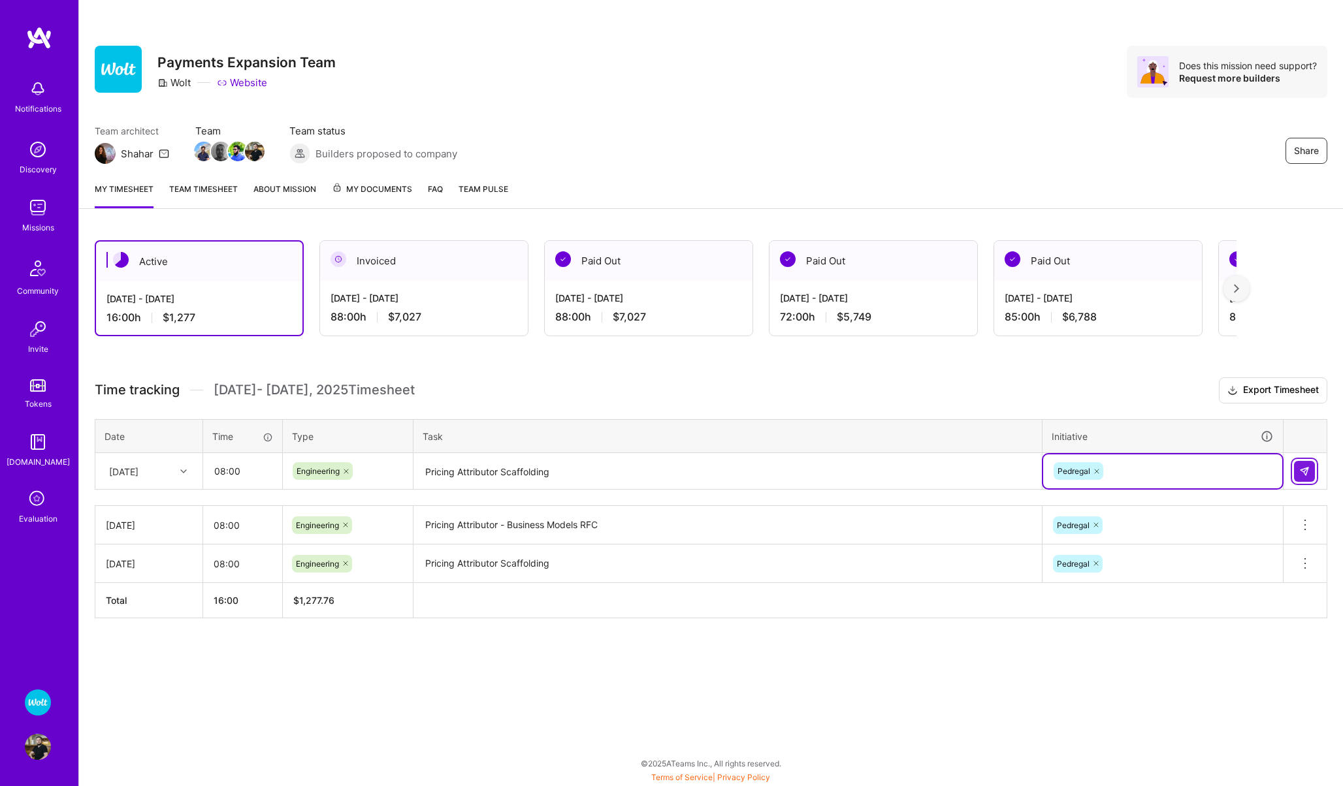
click at [1308, 472] on img at bounding box center [1304, 471] width 10 height 10
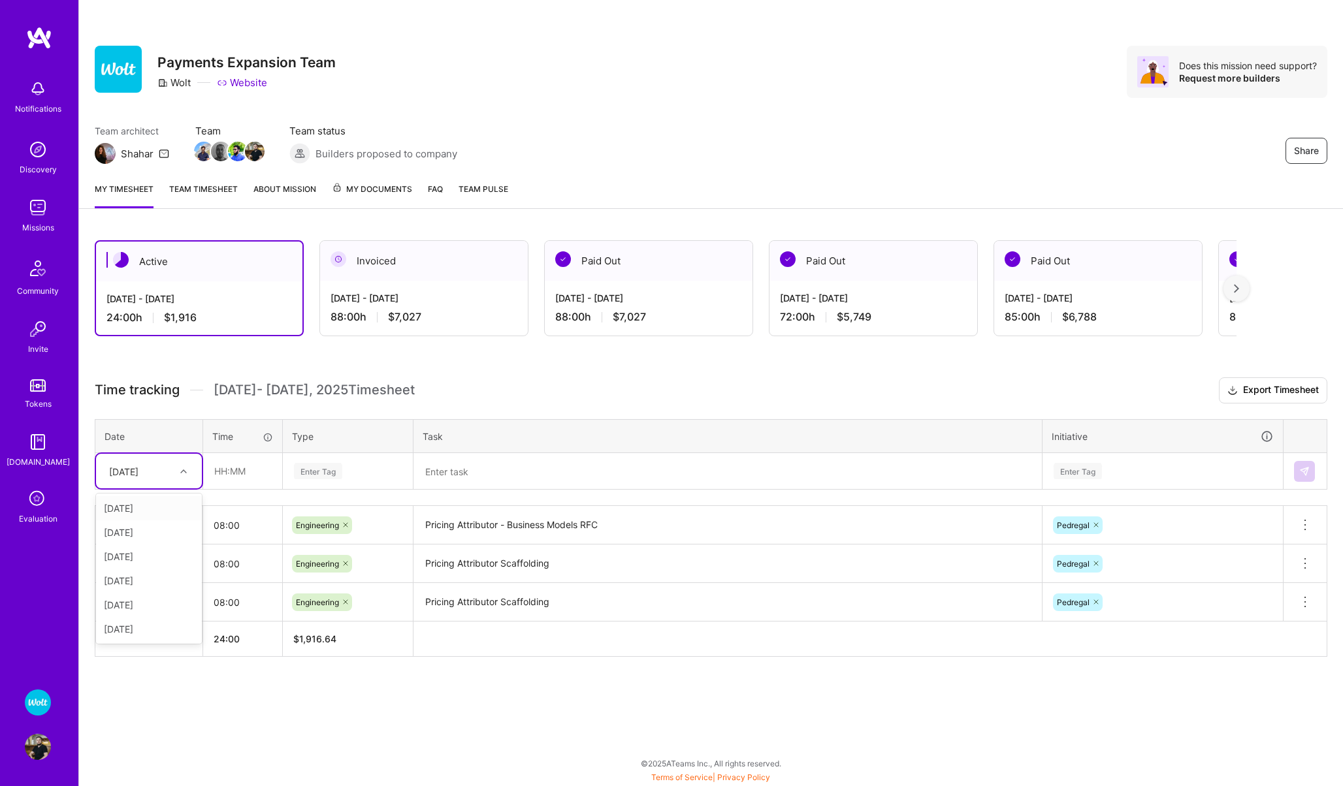
click at [133, 473] on div "[DATE]" at bounding box center [123, 471] width 29 height 14
click at [125, 537] on div "[DATE]" at bounding box center [149, 533] width 106 height 24
click at [251, 477] on input "text" at bounding box center [243, 471] width 78 height 35
type input "08:00"
click at [314, 466] on div "Enter Tag" at bounding box center [318, 471] width 48 height 20
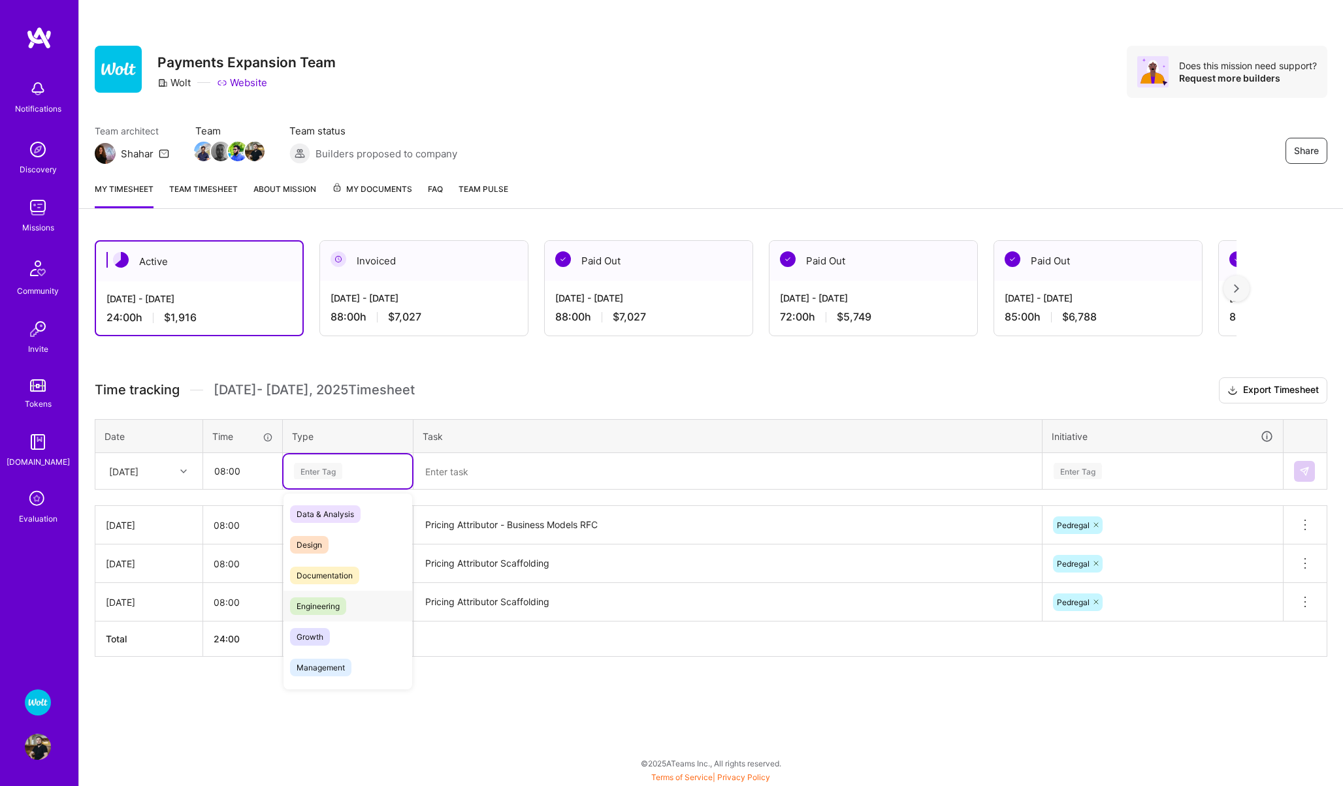
click at [329, 609] on span "Engineering" at bounding box center [318, 607] width 56 height 18
click at [497, 604] on textarea "Pricing Attributor Scaffolding" at bounding box center [728, 603] width 626 height 36
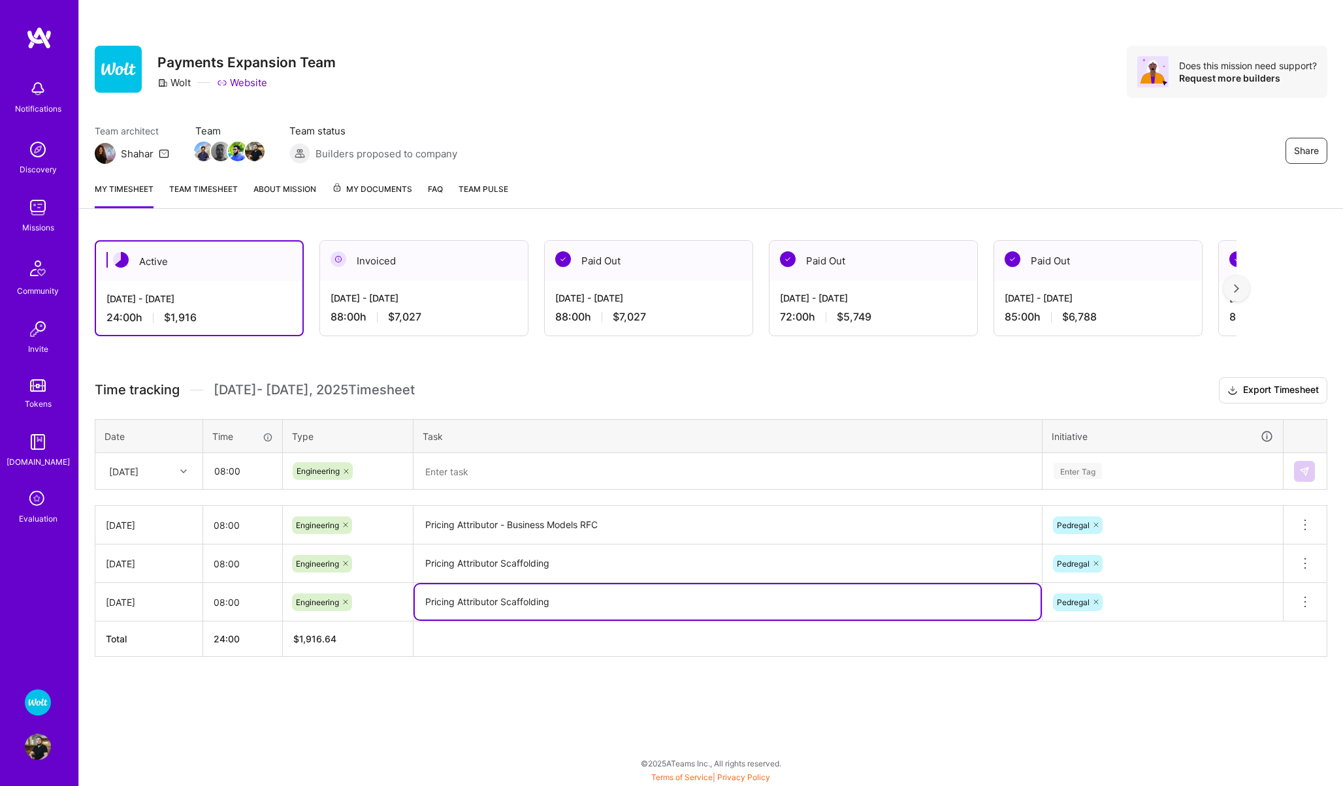
click at [497, 604] on textarea "Pricing Attributor Scaffolding" at bounding box center [728, 602] width 626 height 35
click at [461, 482] on textarea at bounding box center [728, 472] width 626 height 35
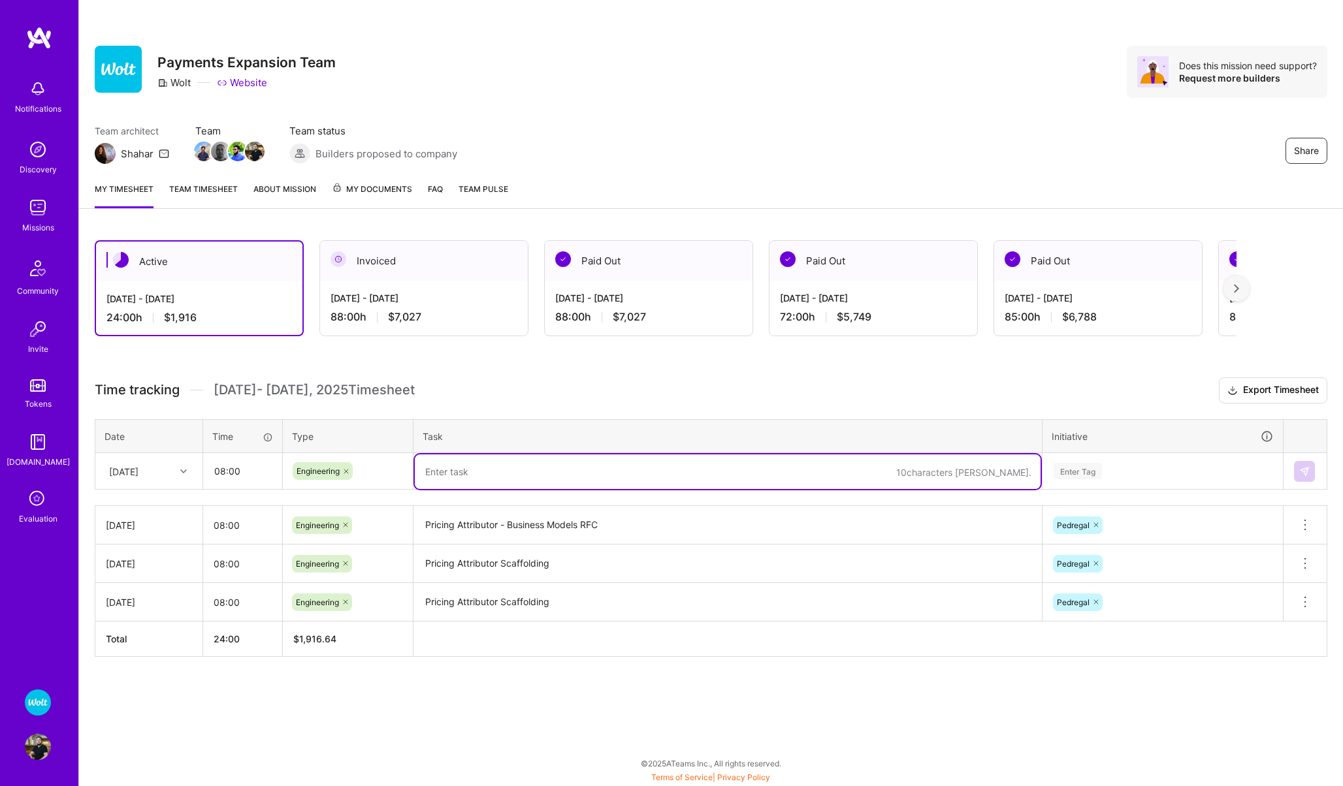
paste textarea "Pricing Attributor Scaffolding"
drag, startPoint x: 595, startPoint y: 481, endPoint x: 502, endPoint y: 474, distance: 93.0
click at [502, 474] on textarea "Pricing Attributor Scaffolding" at bounding box center [728, 472] width 626 height 35
type textarea "Pricing Attributor API Design Details"
click at [1067, 475] on div "Enter Tag" at bounding box center [1078, 471] width 48 height 20
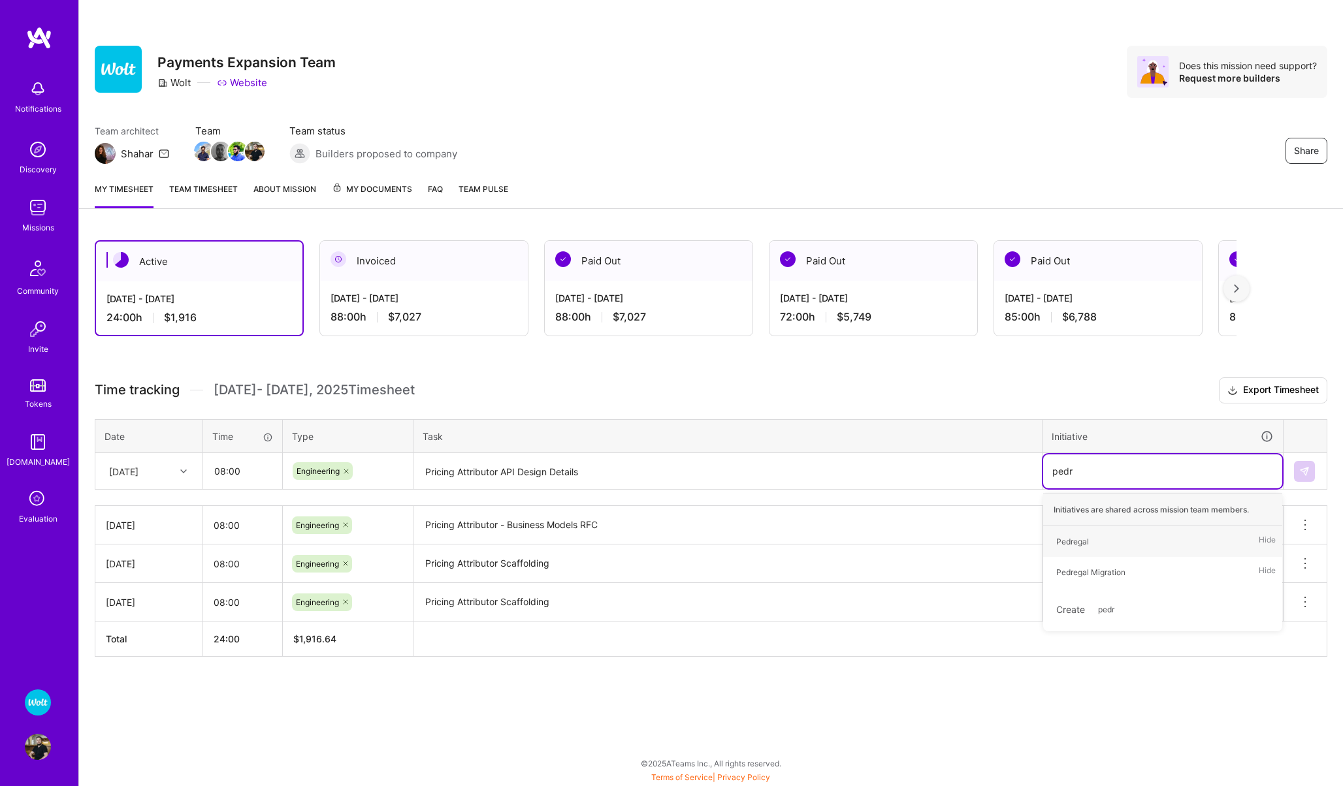
type input "pedre"
click at [1076, 536] on div "Pedregal" at bounding box center [1072, 542] width 33 height 14
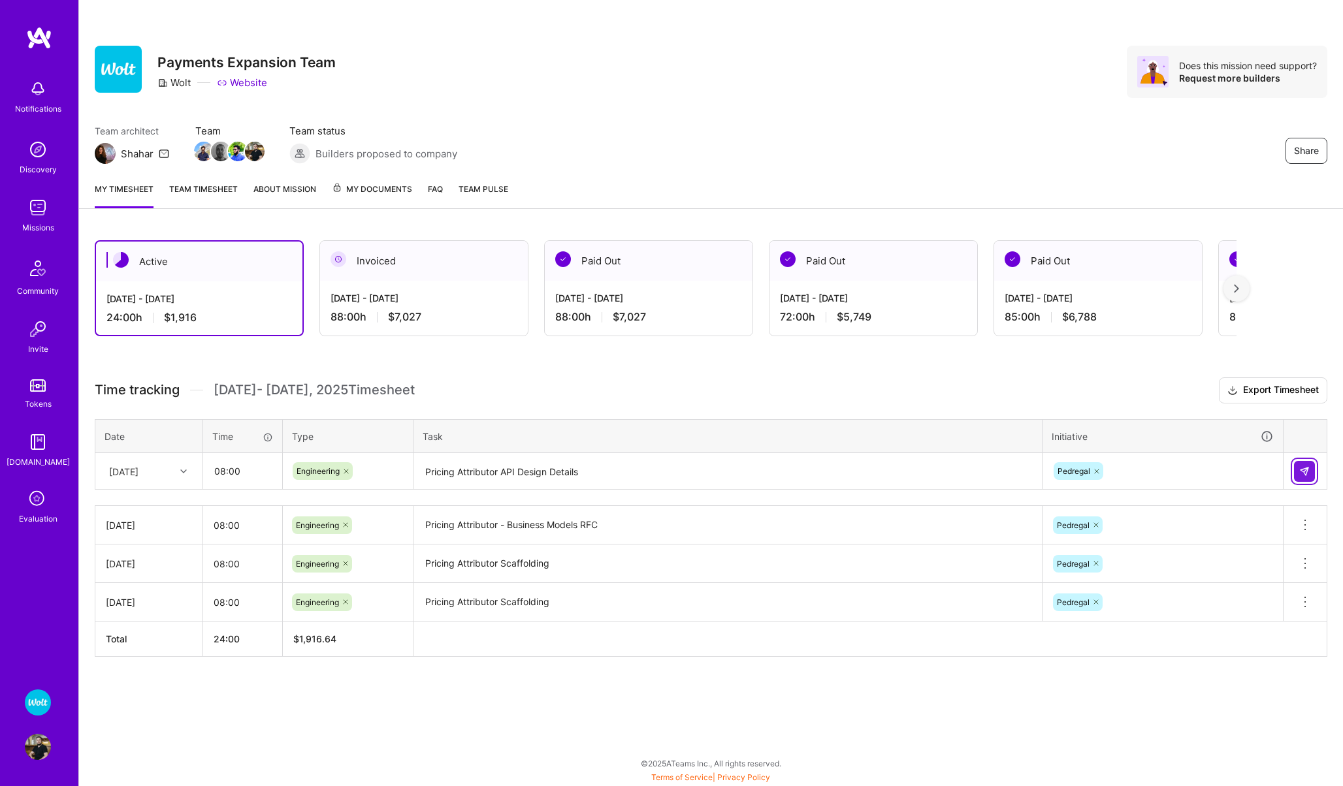
click at [1308, 467] on img at bounding box center [1304, 471] width 10 height 10
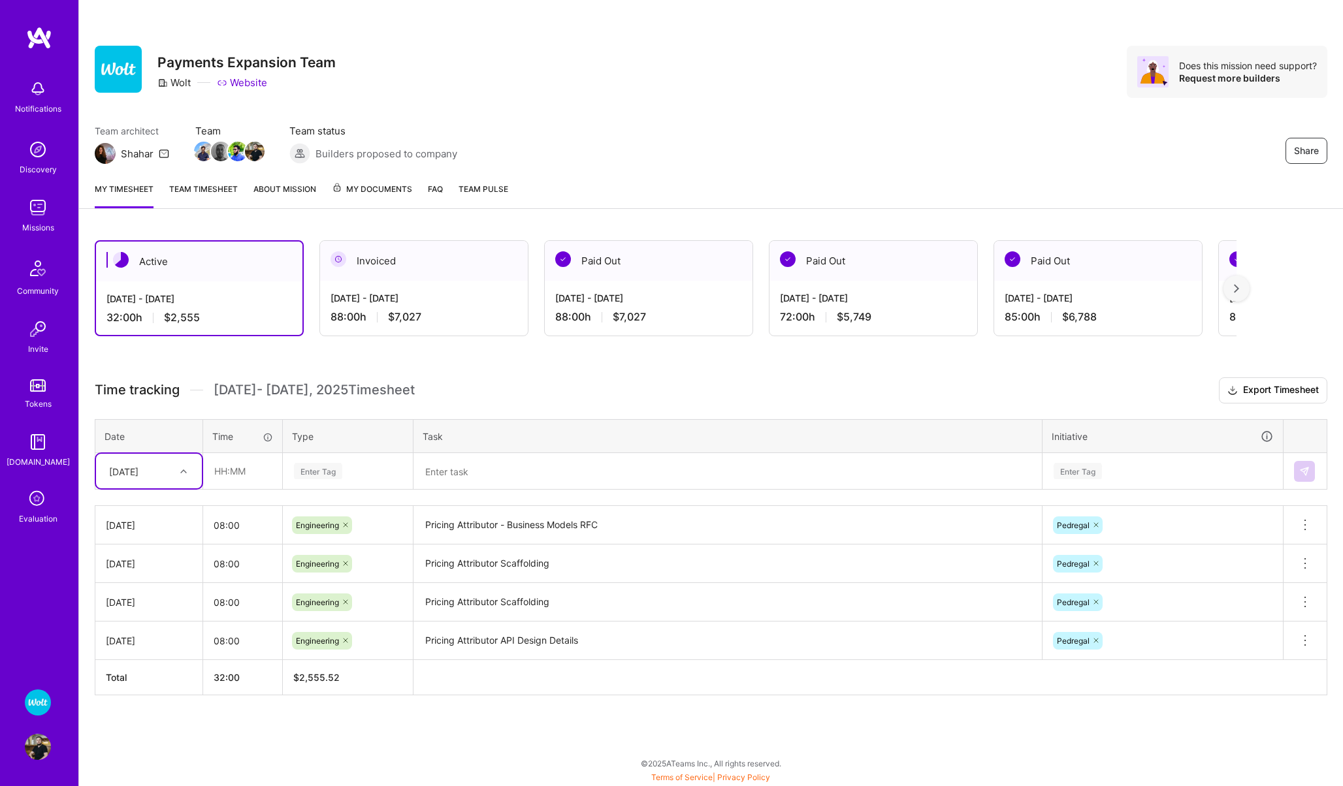
click at [128, 470] on div "[DATE]" at bounding box center [123, 471] width 29 height 14
click at [121, 504] on div "[DATE]" at bounding box center [149, 508] width 106 height 24
click at [238, 457] on input "text" at bounding box center [243, 471] width 78 height 35
type input "08:00"
click at [319, 464] on div "Enter Tag" at bounding box center [318, 471] width 48 height 20
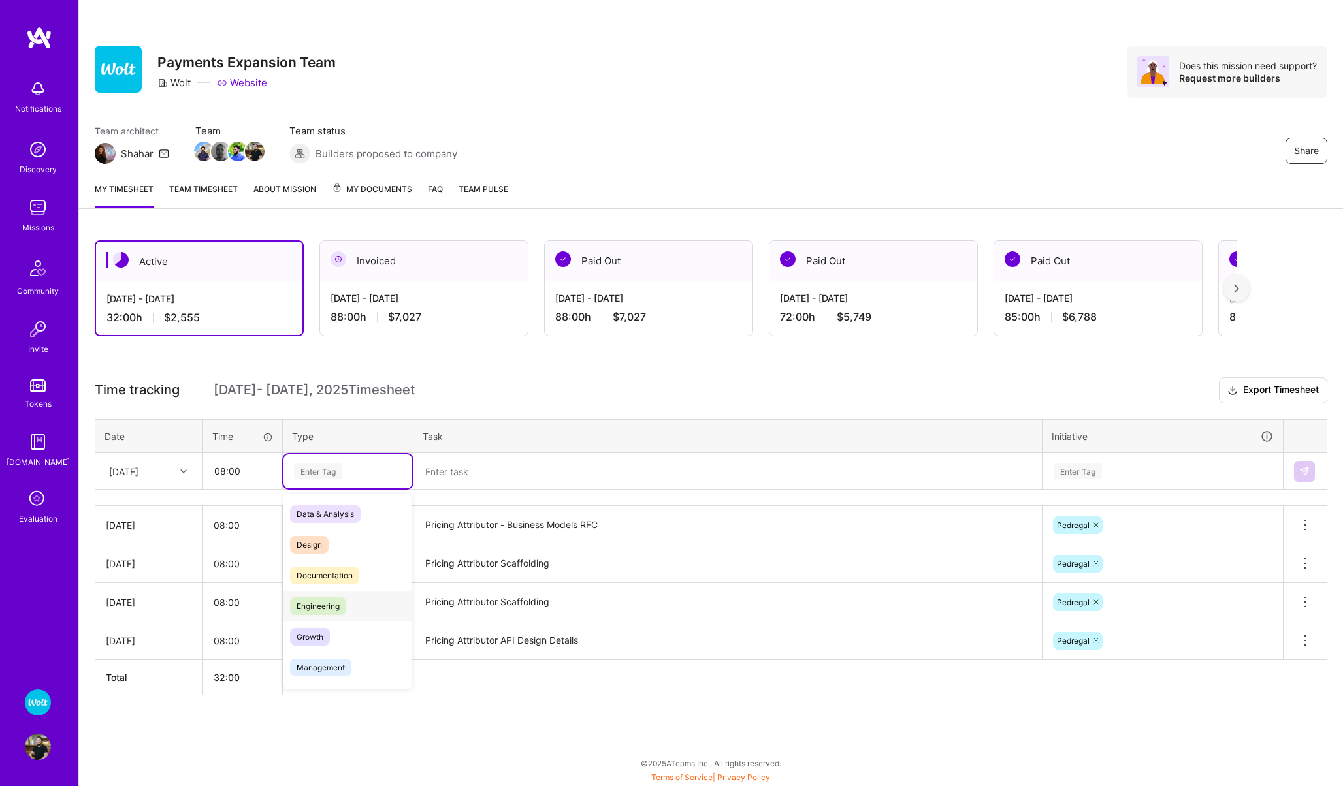
click at [327, 598] on span "Engineering" at bounding box center [318, 607] width 56 height 18
click at [458, 473] on textarea at bounding box center [728, 472] width 626 height 35
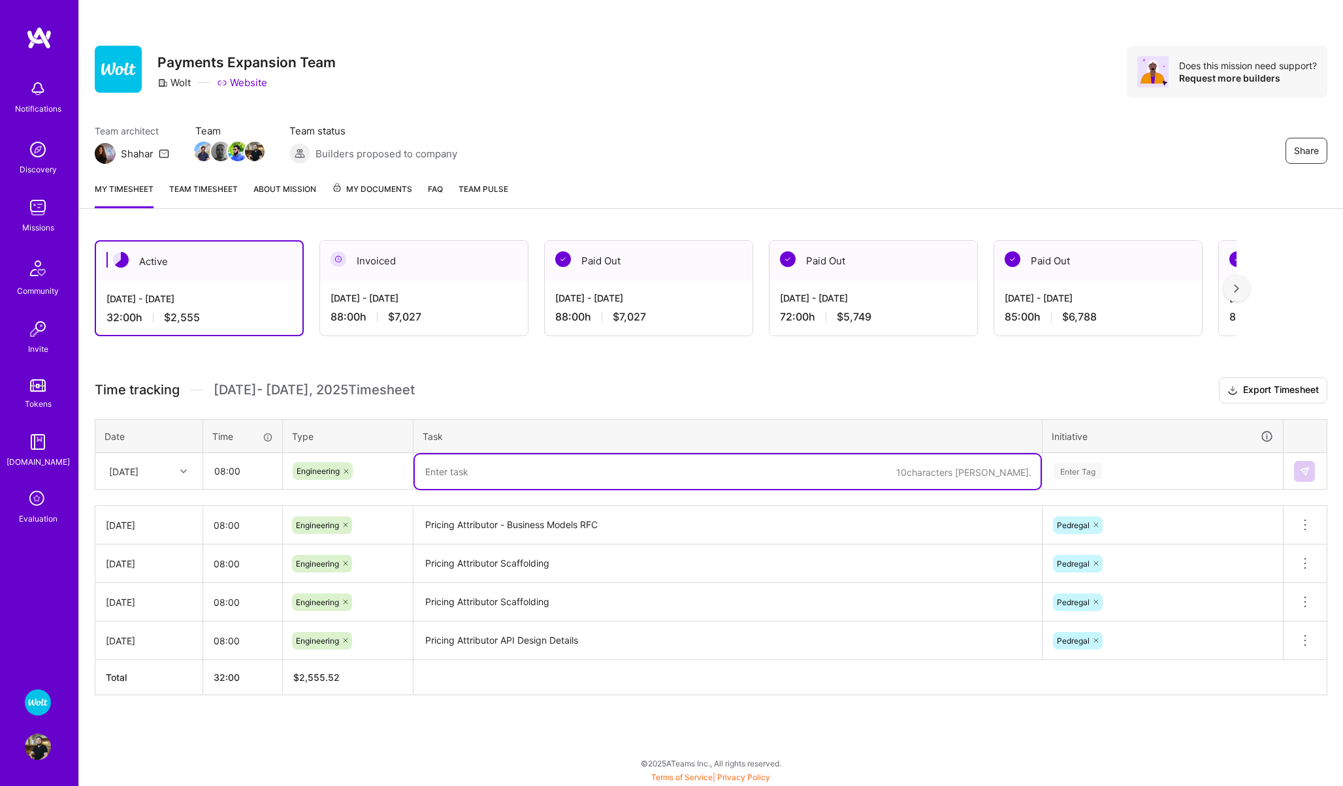
paste textarea "Pricing Attributor API Design Details"
type textarea "Pricing Attributor API Design Details"
click at [1072, 465] on div "Enter Tag" at bounding box center [1078, 471] width 48 height 20
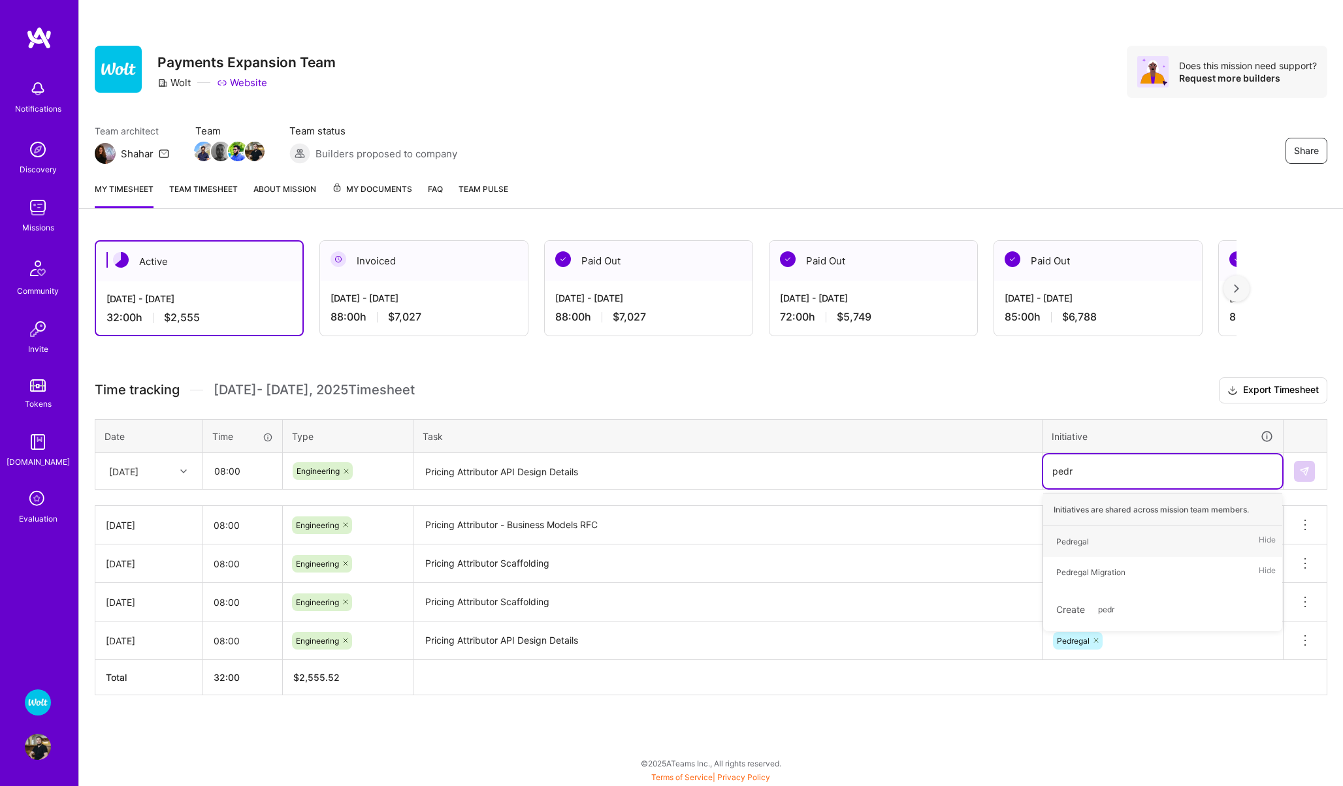
type input "pedre"
click at [1078, 535] on div "Pedregal" at bounding box center [1072, 542] width 33 height 14
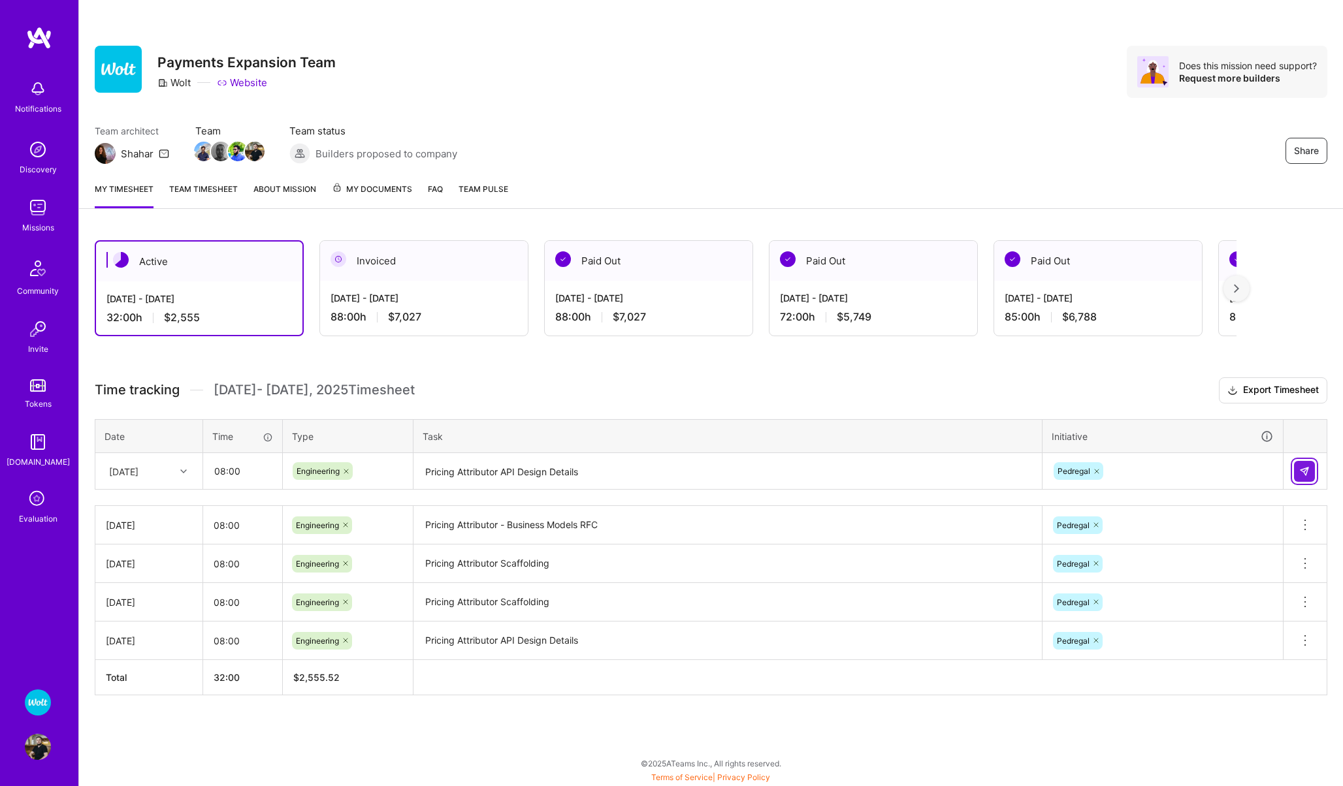
click at [1305, 470] on img at bounding box center [1304, 471] width 10 height 10
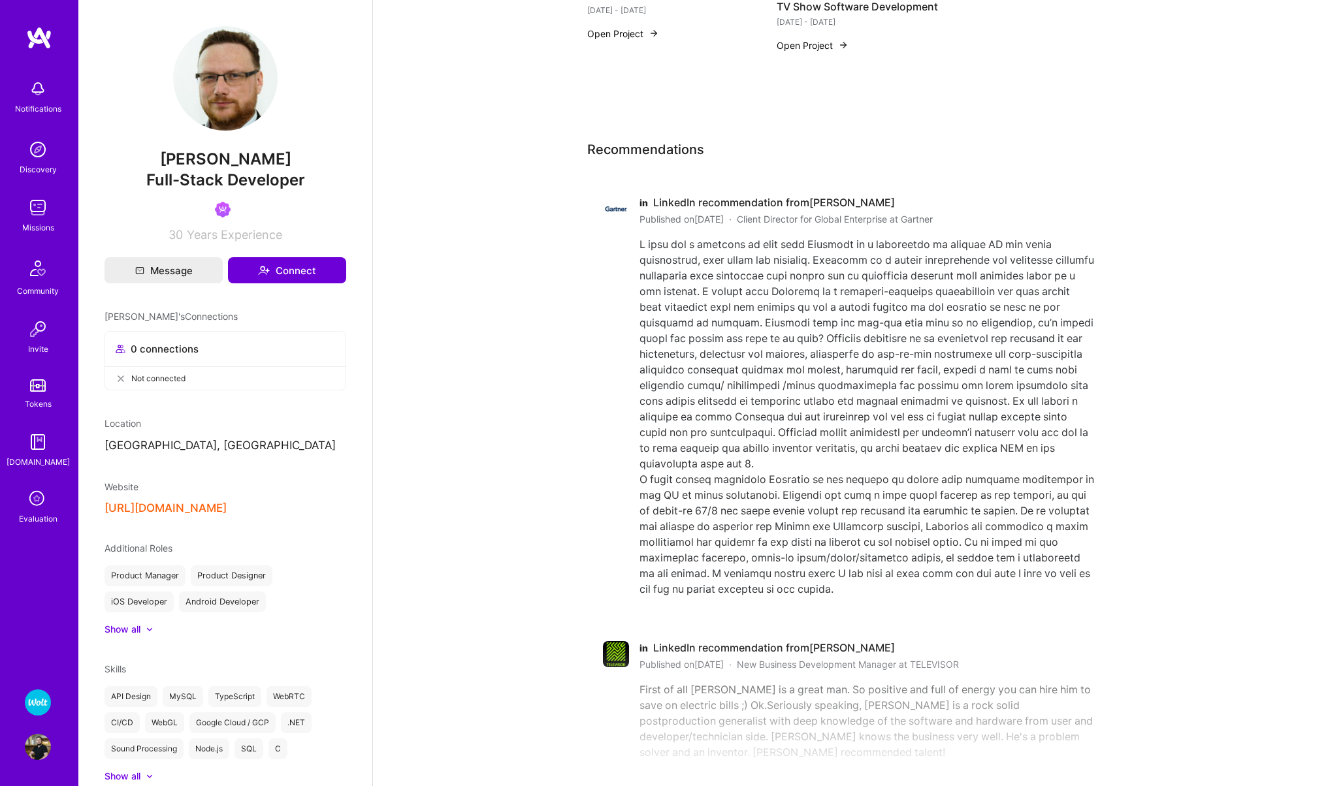
scroll to position [1083, 0]
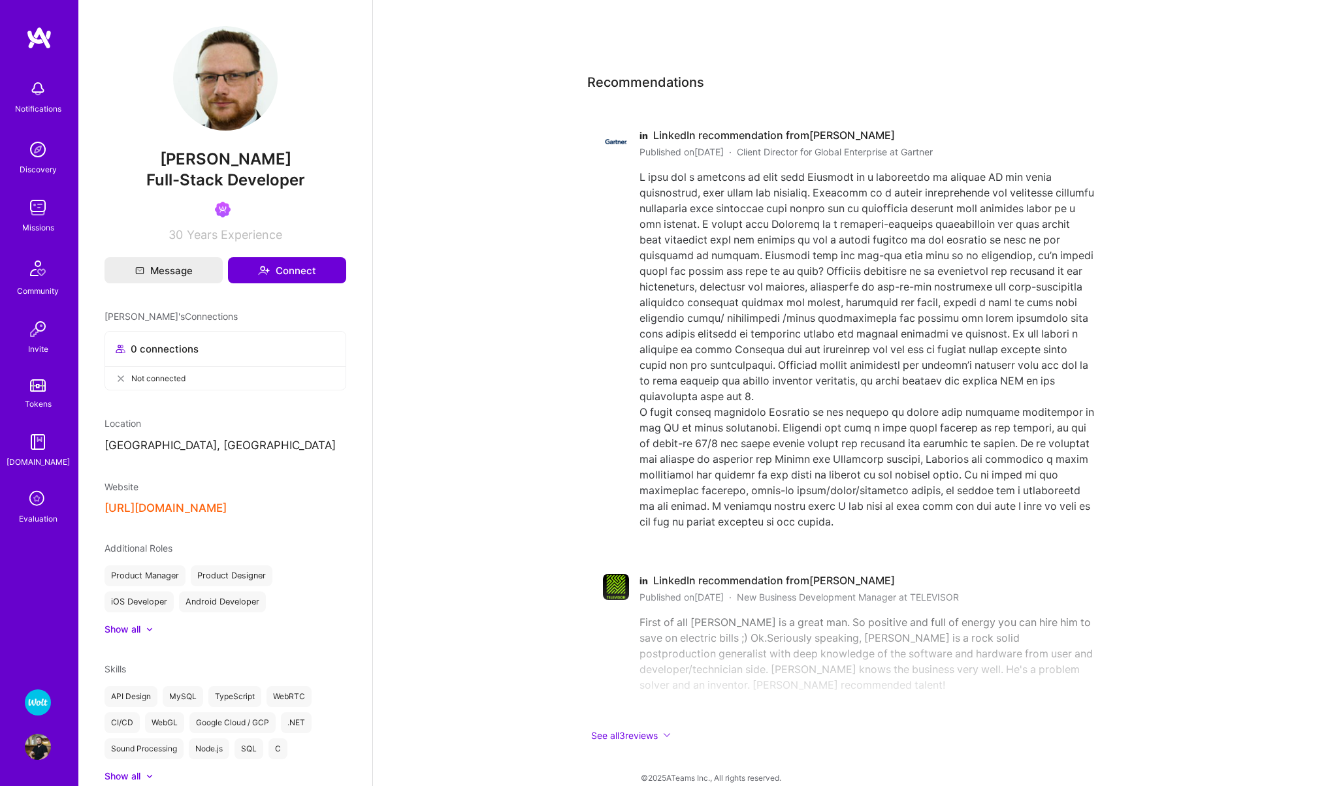
click at [158, 508] on button "http://redsparrow.eu/" at bounding box center [166, 509] width 122 height 14
